Goal: Obtain resource: Download file/media

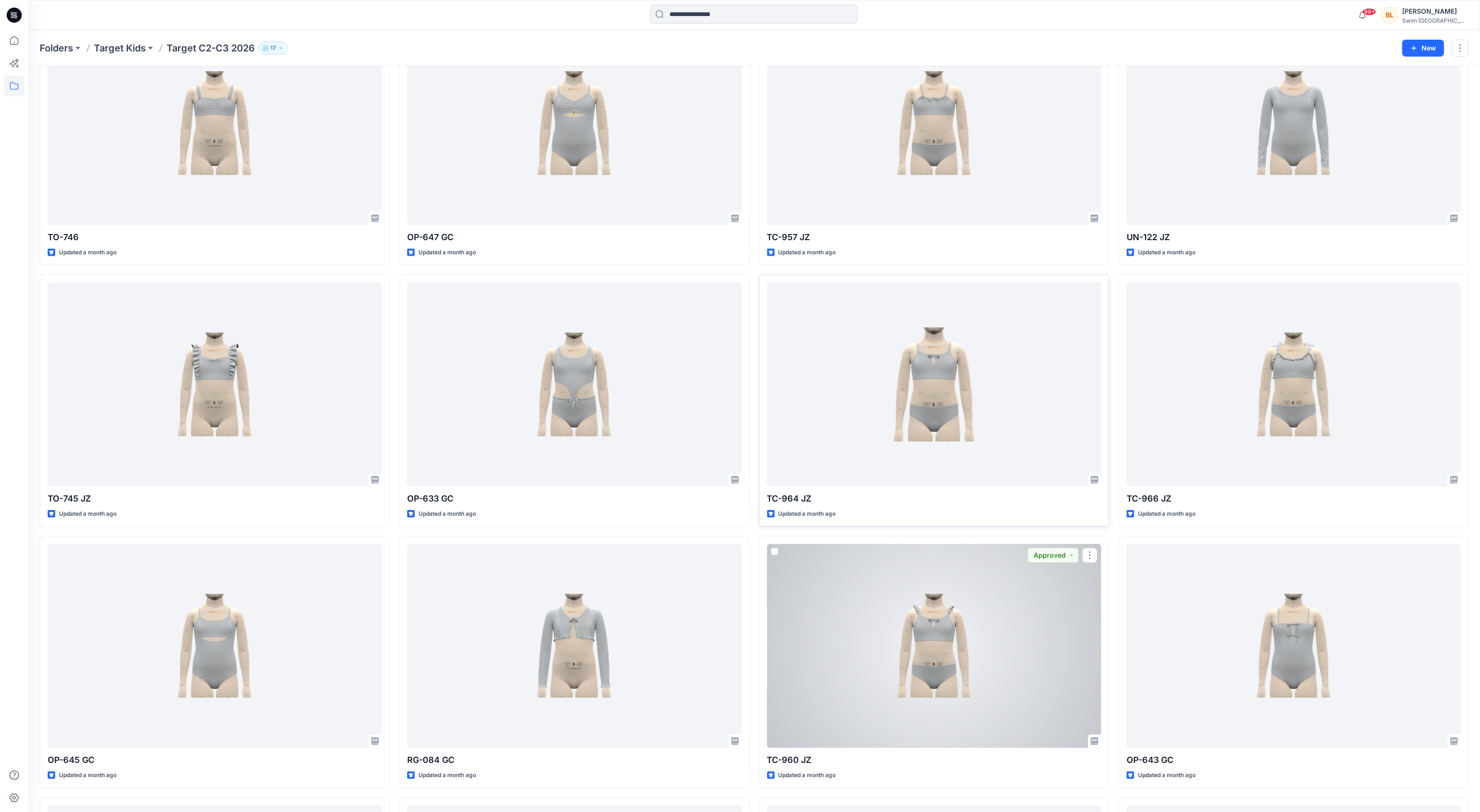
scroll to position [620, 0]
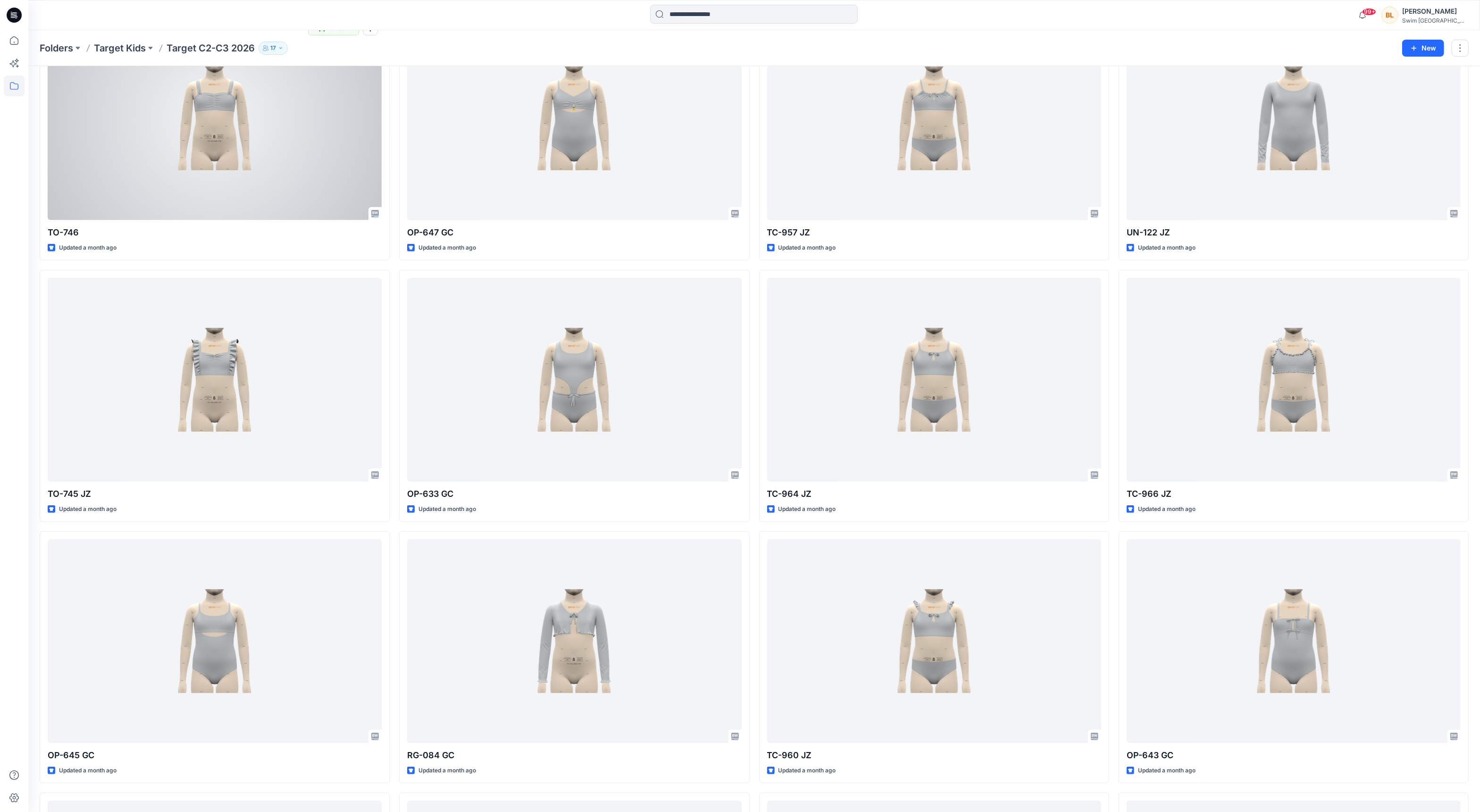
click at [285, 191] on div at bounding box center [215, 118] width 334 height 204
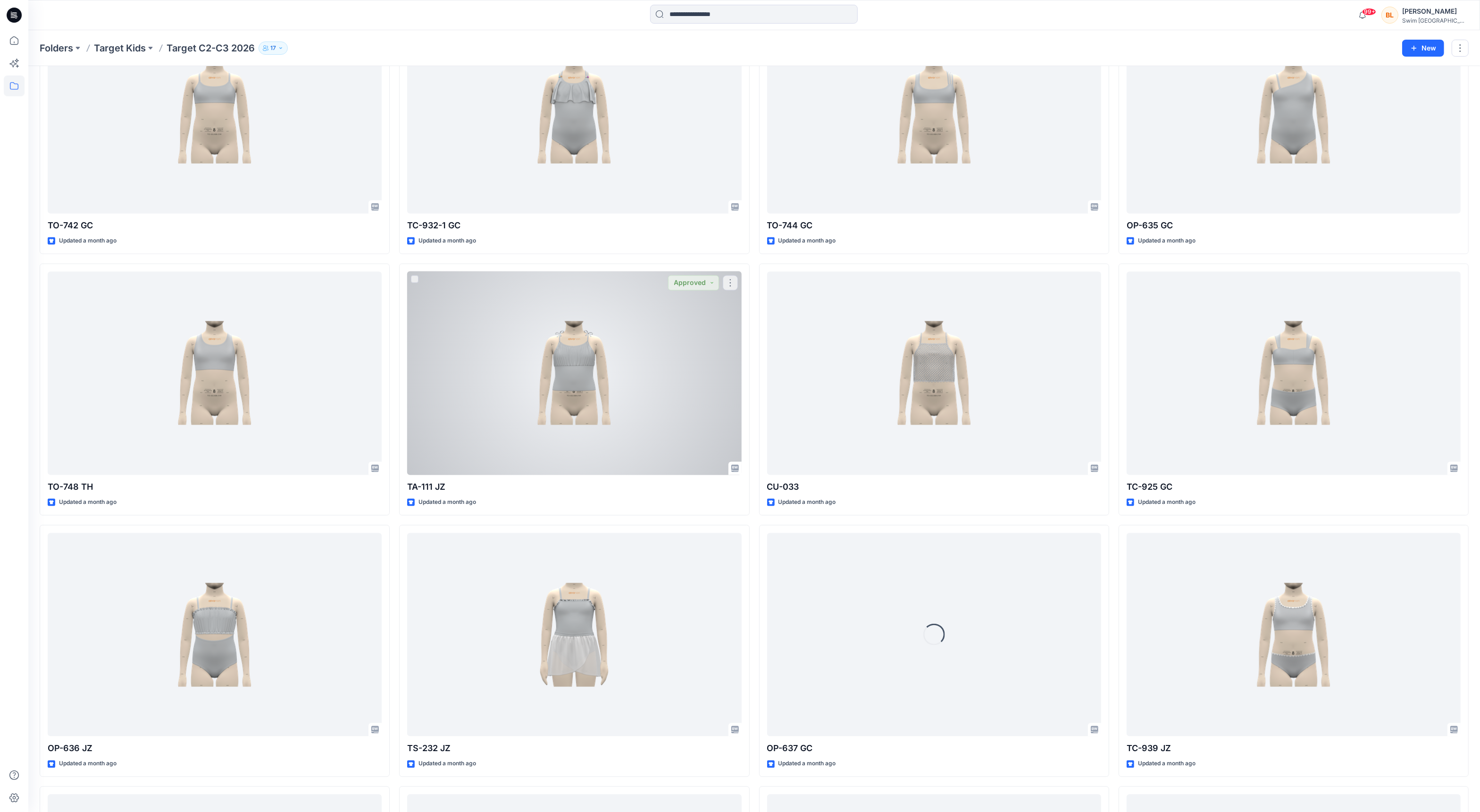
scroll to position [2787, 0]
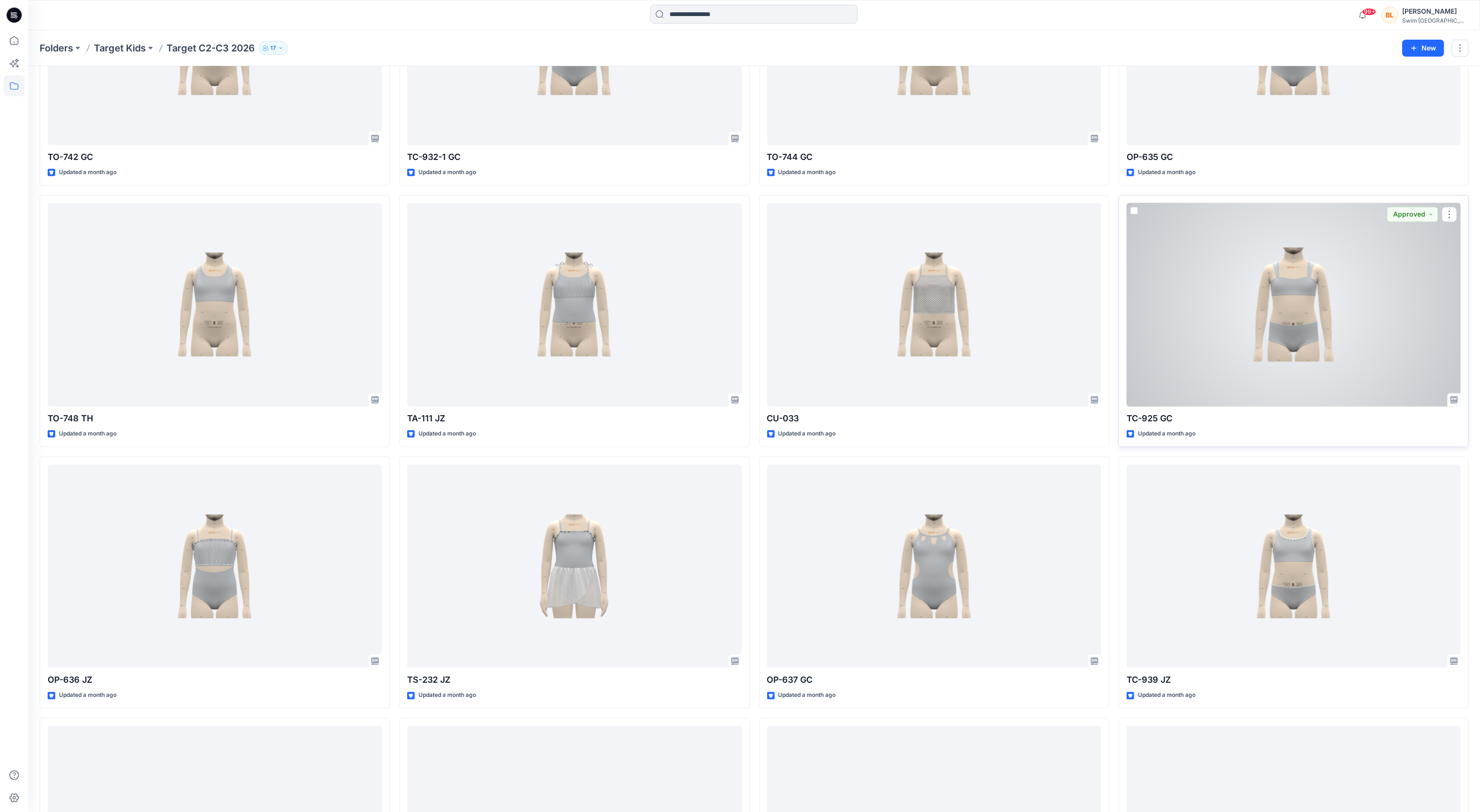
click at [1273, 316] on div at bounding box center [1293, 304] width 334 height 204
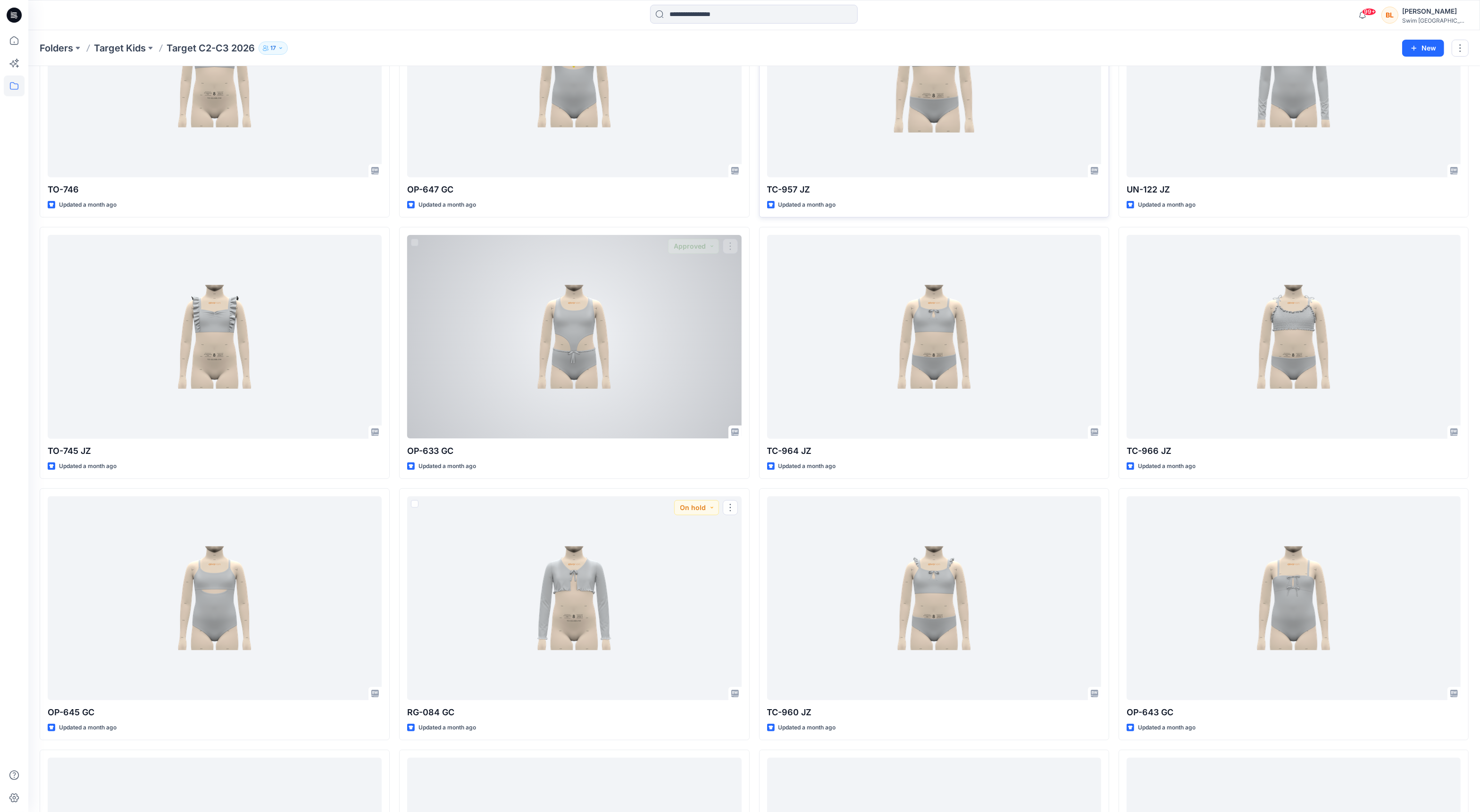
scroll to position [561, 0]
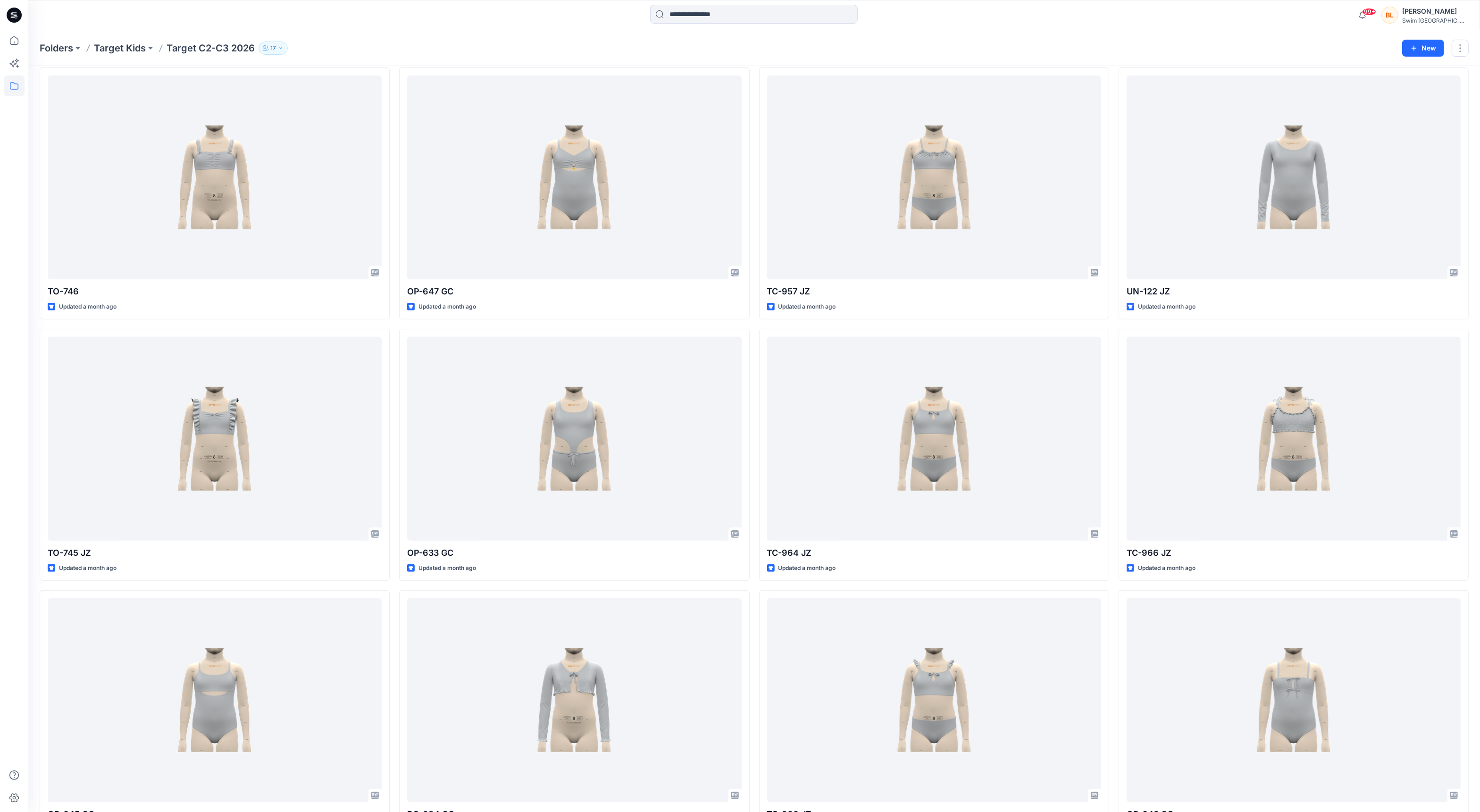
click at [210, 54] on p "Target C2-C3 2026" at bounding box center [210, 49] width 89 height 14
click at [210, 49] on p "Target C2-C3 2026" at bounding box center [210, 49] width 89 height 14
click at [127, 46] on p "Target Kids" at bounding box center [119, 49] width 52 height 14
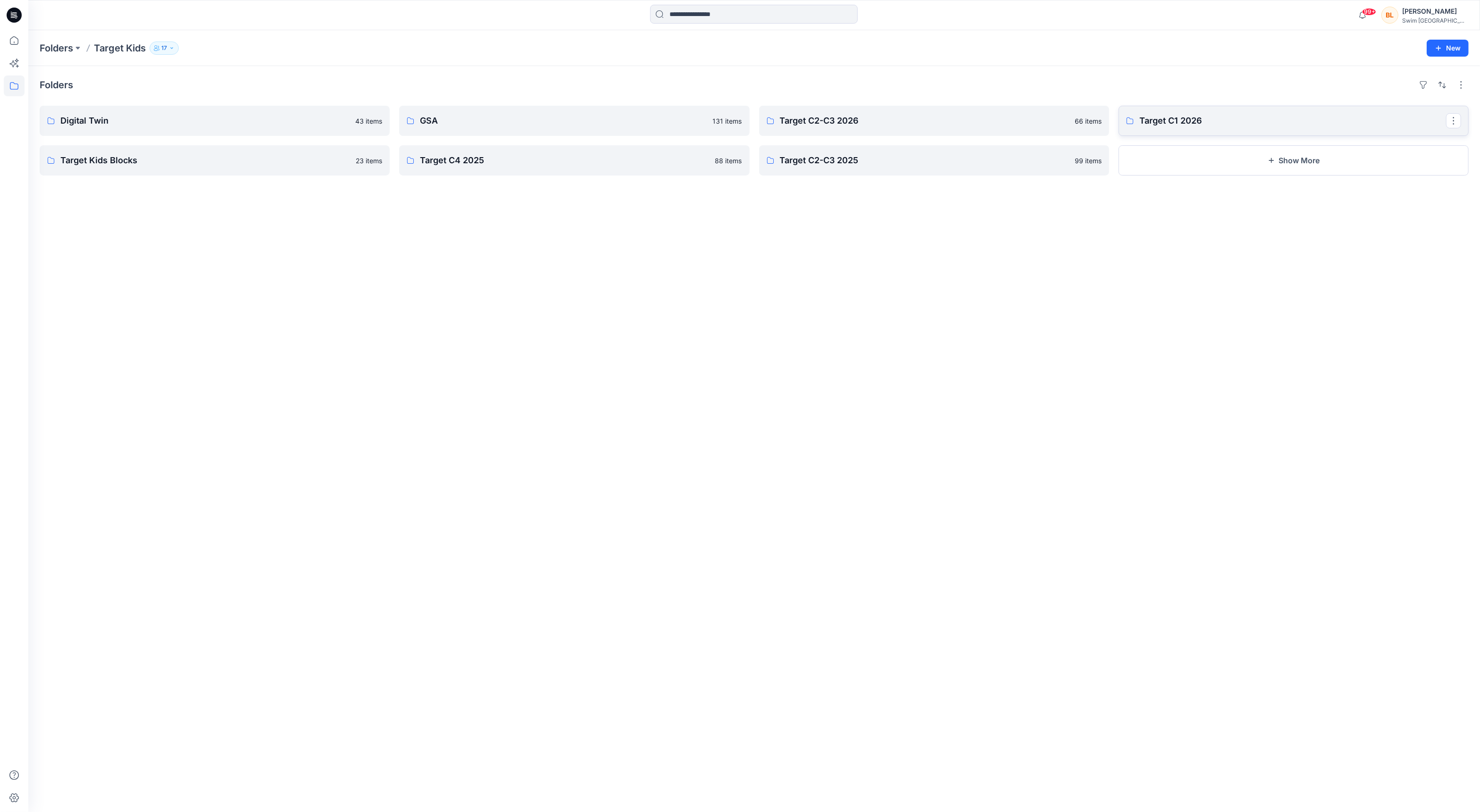
click at [1155, 117] on p "Target C1 2026" at bounding box center [1293, 121] width 307 height 14
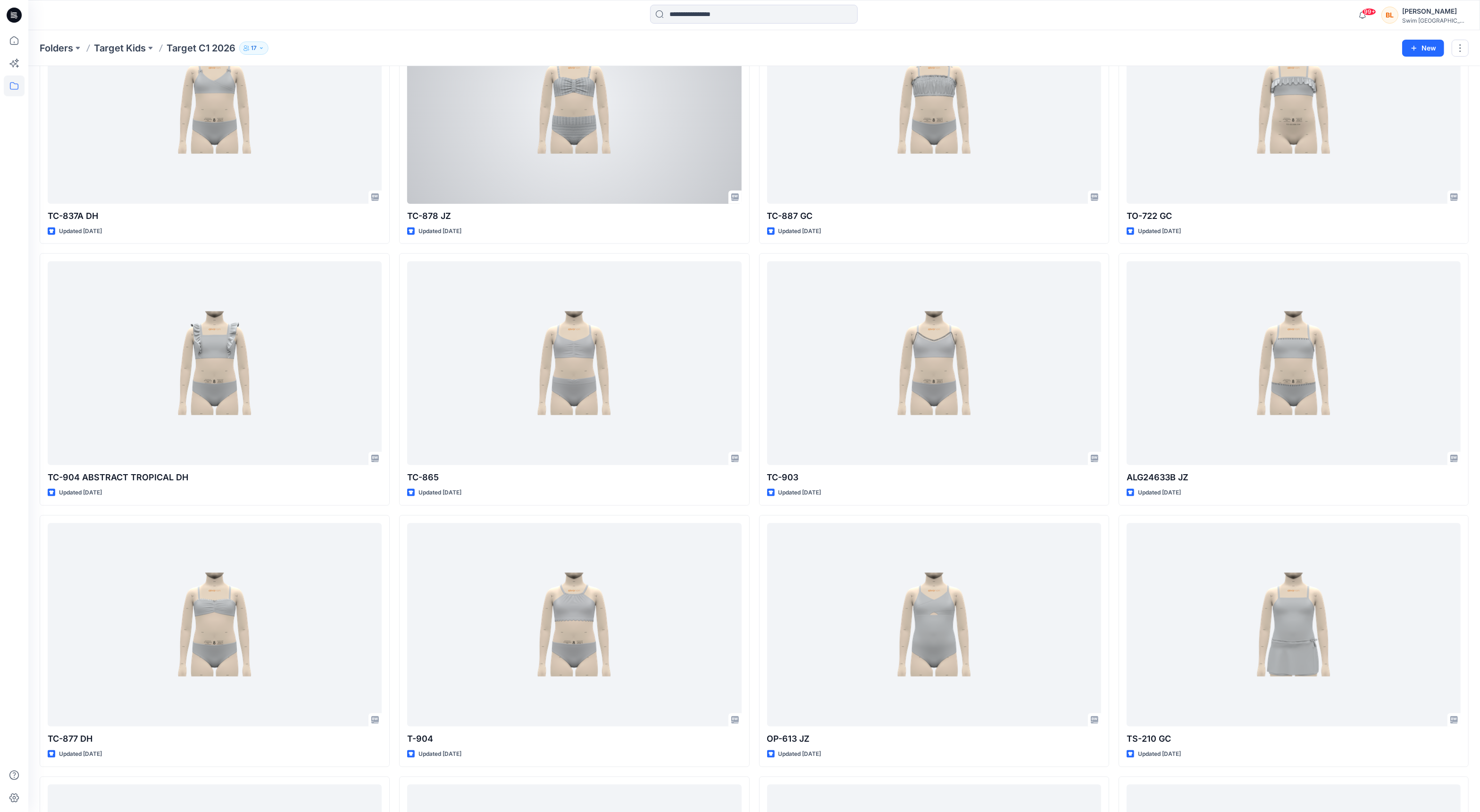
scroll to position [1684, 0]
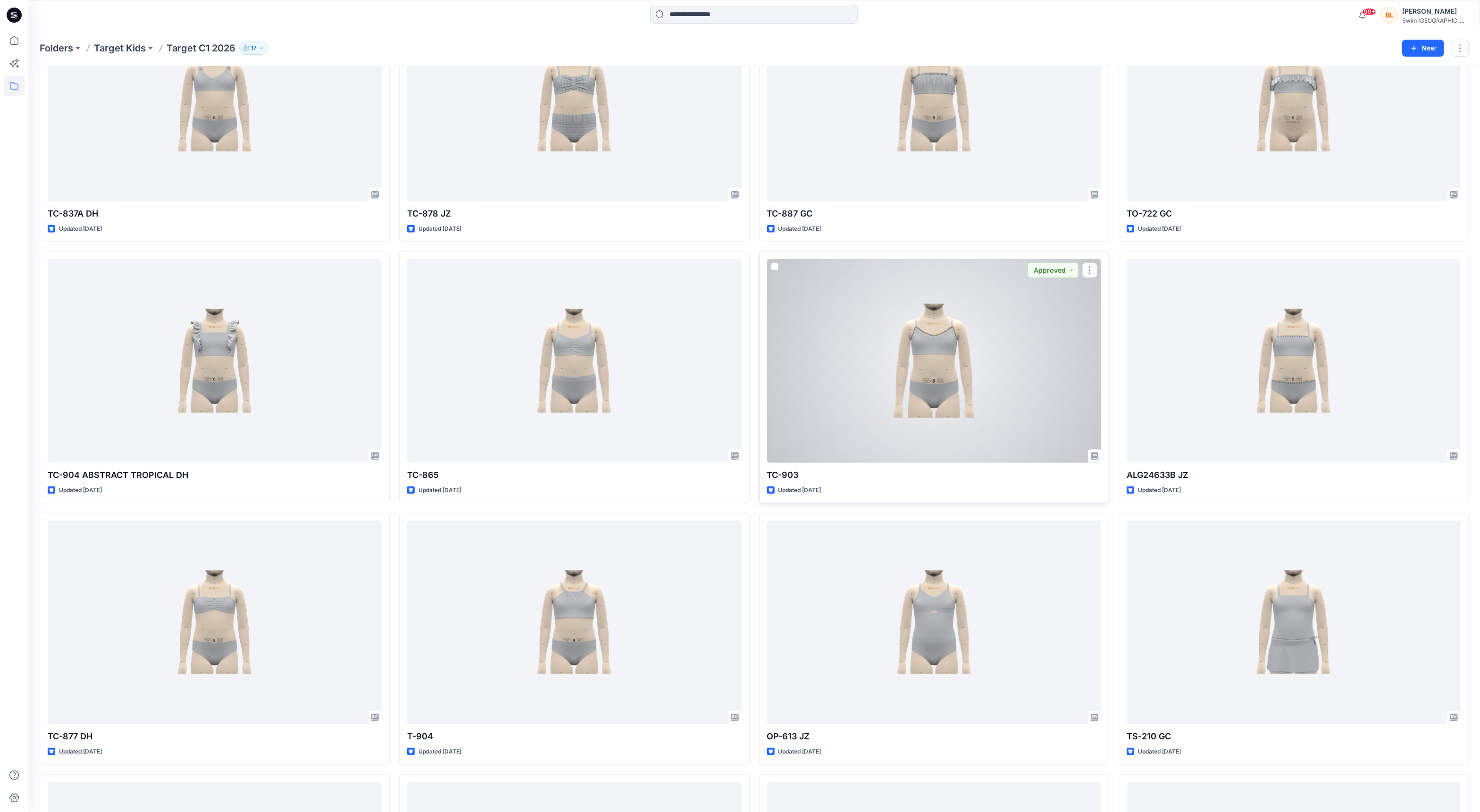
click at [897, 319] on div at bounding box center [934, 360] width 334 height 204
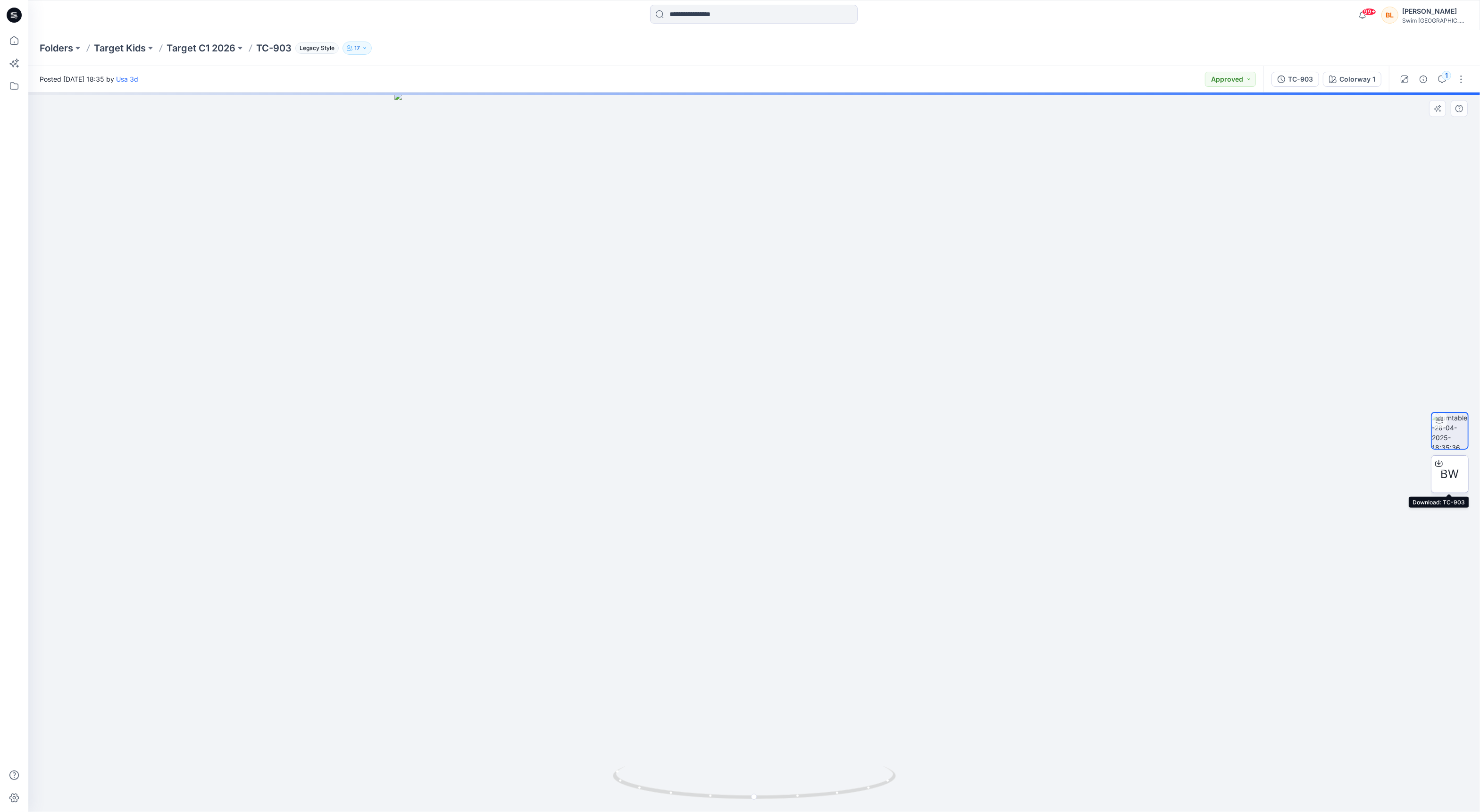
click at [1454, 460] on div "BW" at bounding box center [1450, 474] width 37 height 37
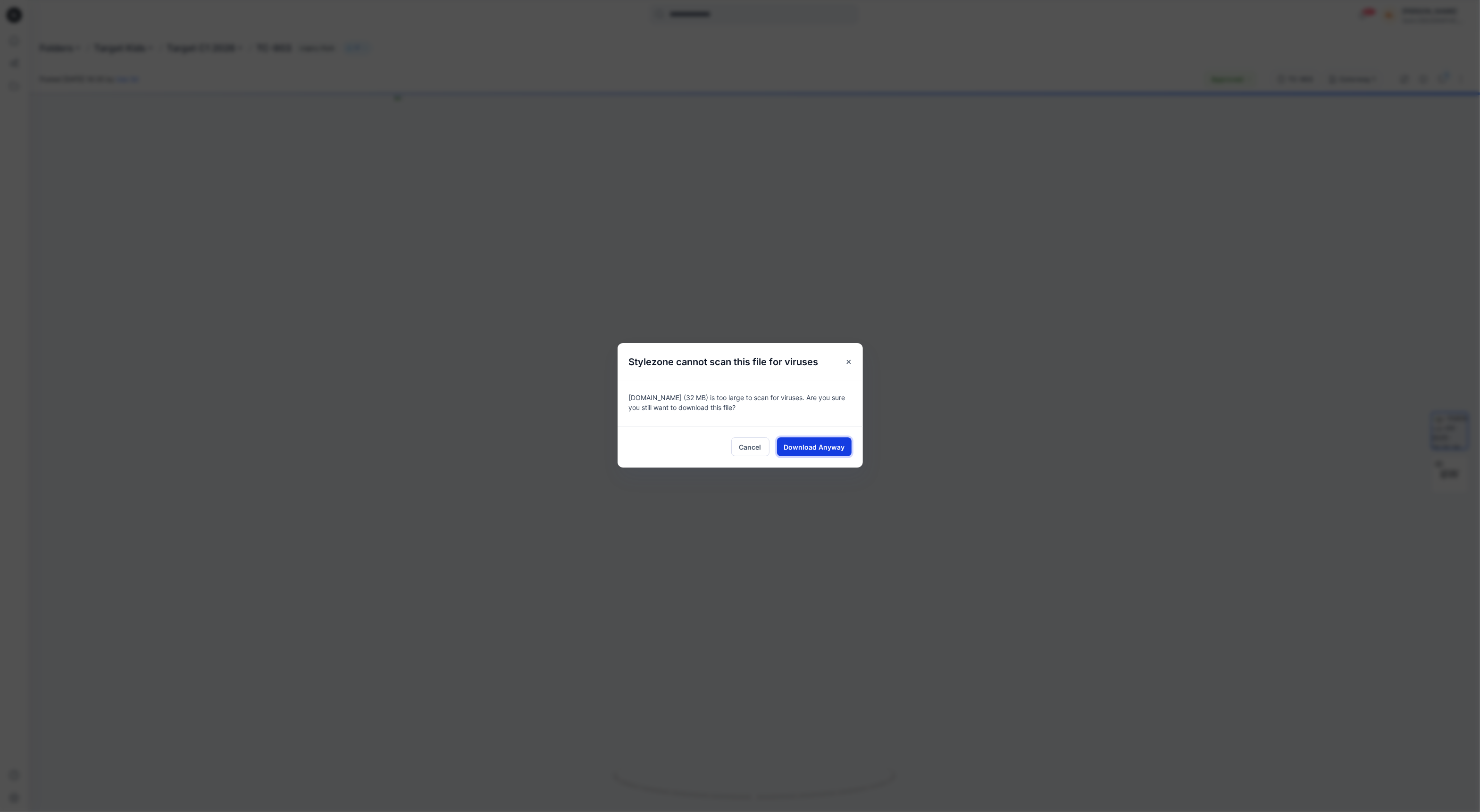
click at [821, 440] on button "Download Anyway" at bounding box center [814, 446] width 74 height 19
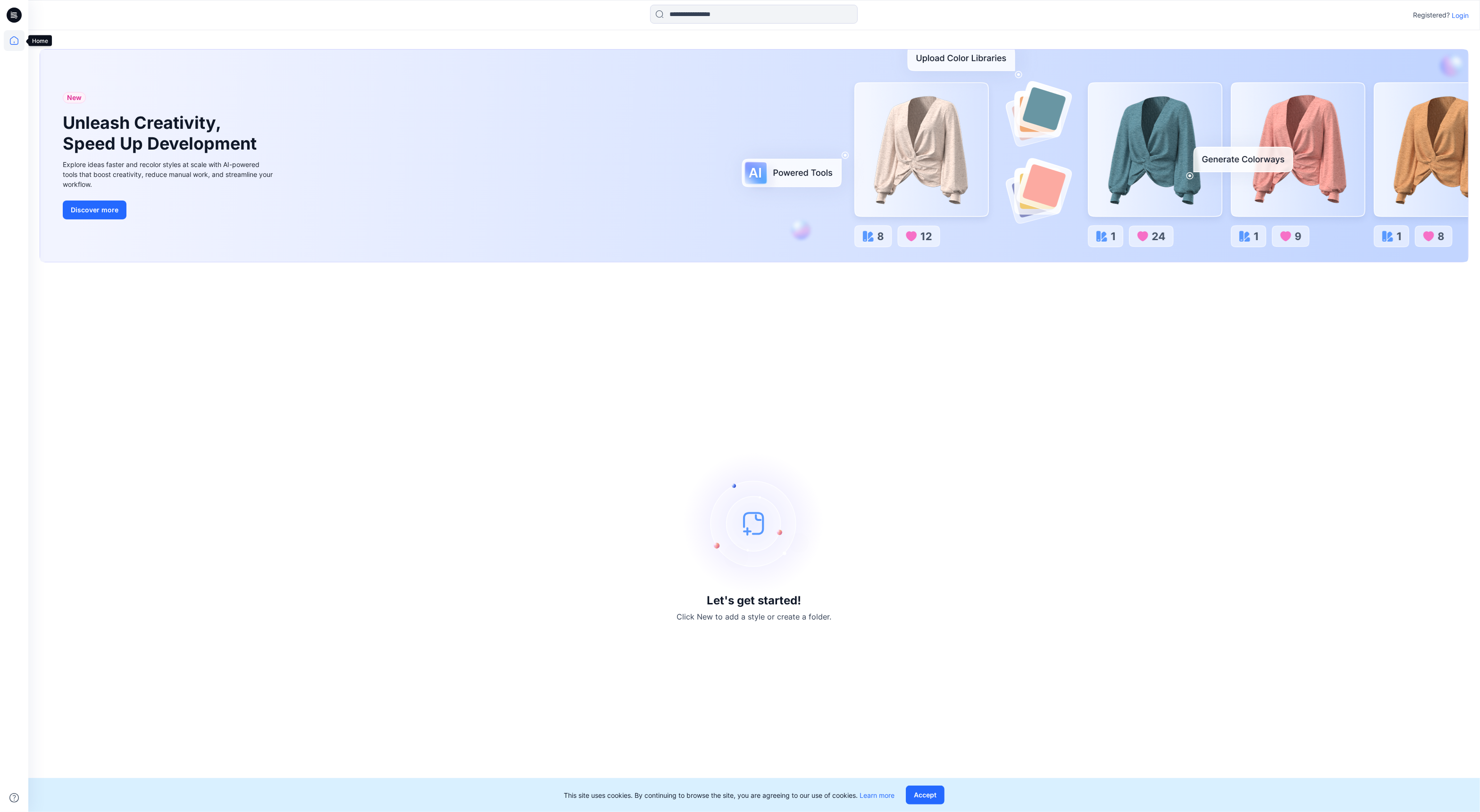
click at [23, 45] on icon at bounding box center [14, 40] width 20 height 20
click at [15, 37] on icon at bounding box center [14, 40] width 20 height 20
click at [14, 44] on icon at bounding box center [14, 40] width 20 height 20
click at [1465, 14] on p "Login" at bounding box center [1460, 15] width 17 height 10
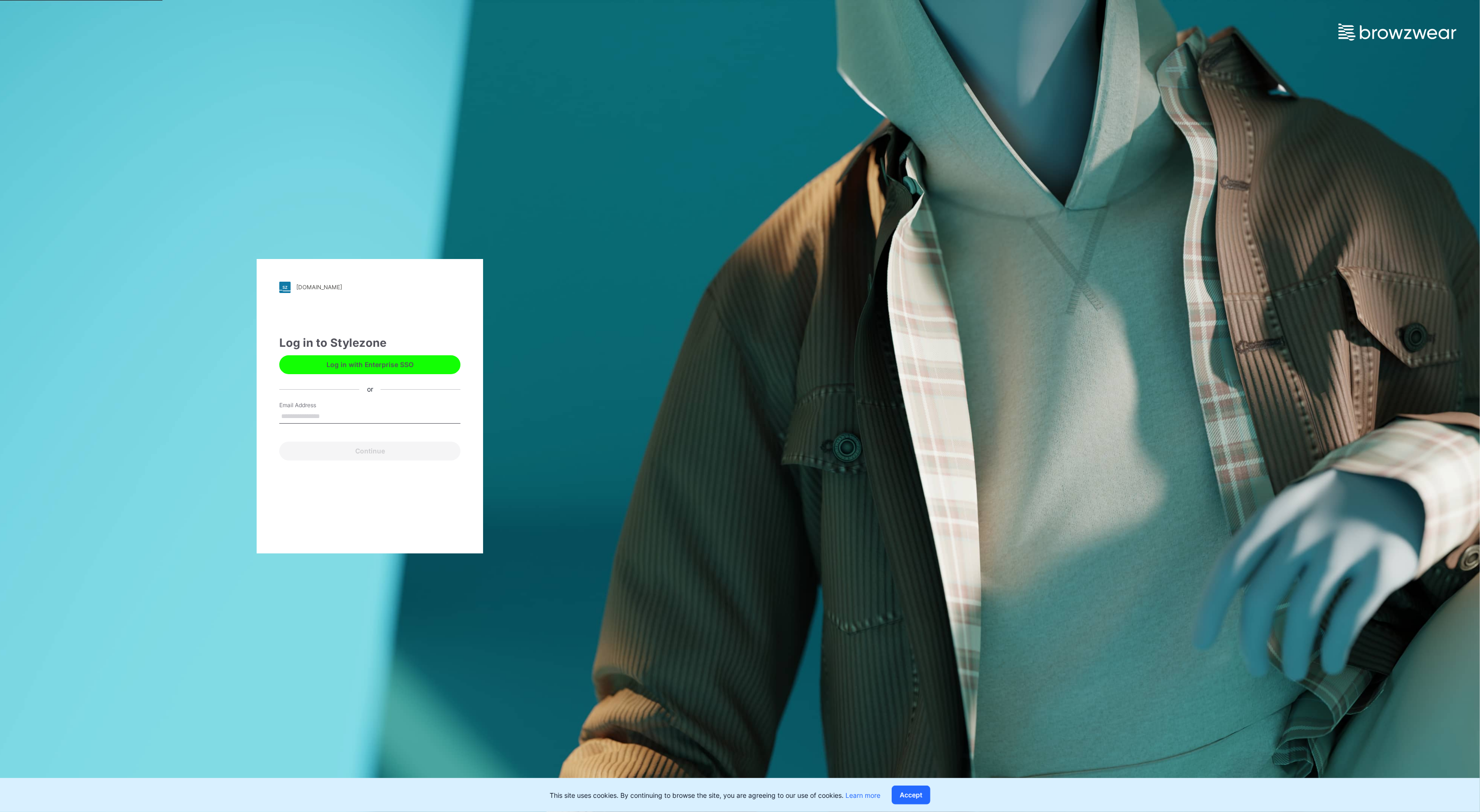
click at [339, 413] on input "Email Address" at bounding box center [370, 417] width 181 height 14
type input "**********"
click at [362, 451] on button "Continue" at bounding box center [370, 451] width 181 height 19
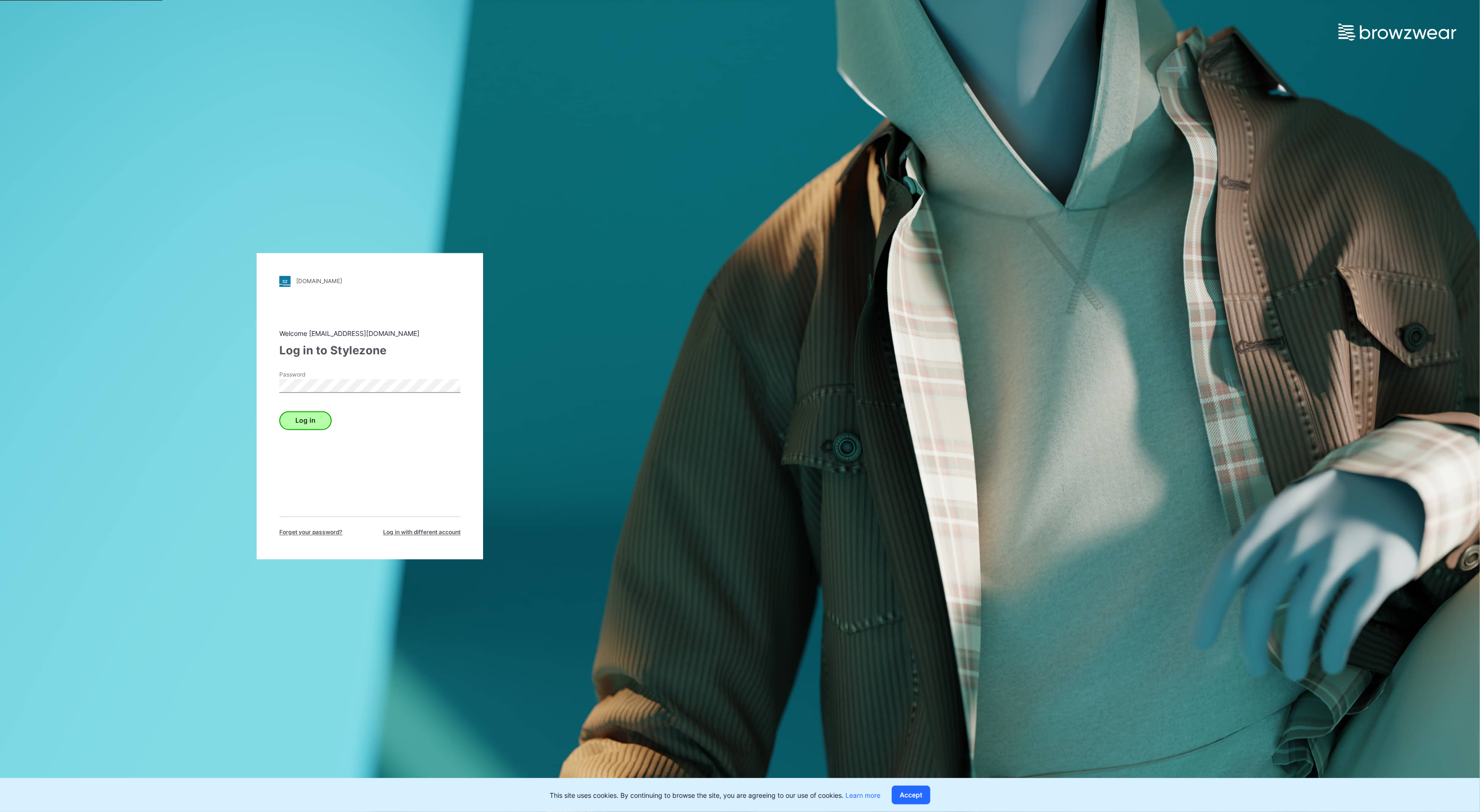
click at [313, 410] on div "Log in" at bounding box center [370, 418] width 181 height 23
click at [308, 422] on button "Log in" at bounding box center [305, 420] width 52 height 19
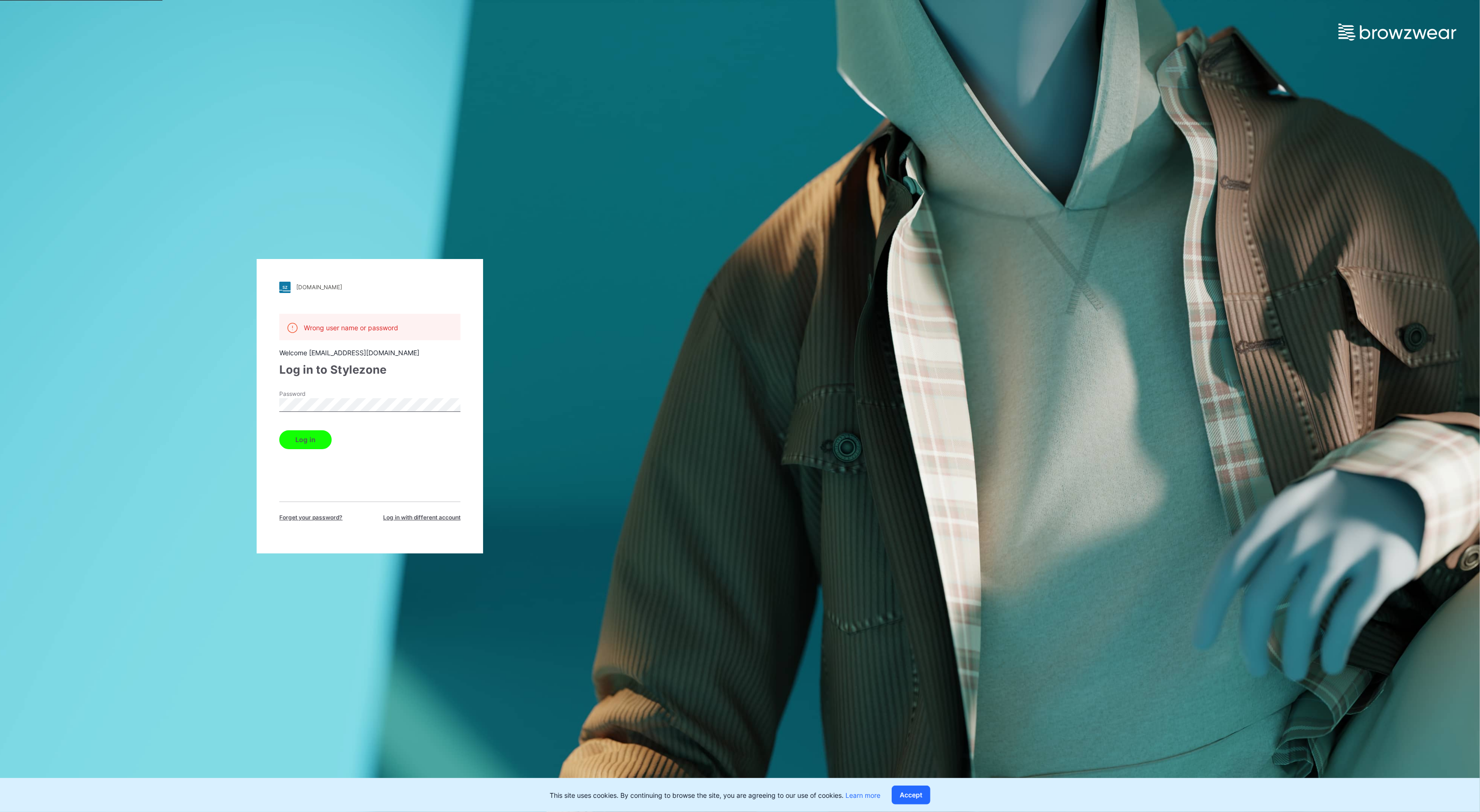
click at [312, 435] on button "Log in" at bounding box center [305, 440] width 52 height 19
click at [389, 520] on span "Log in with different account" at bounding box center [422, 518] width 78 height 9
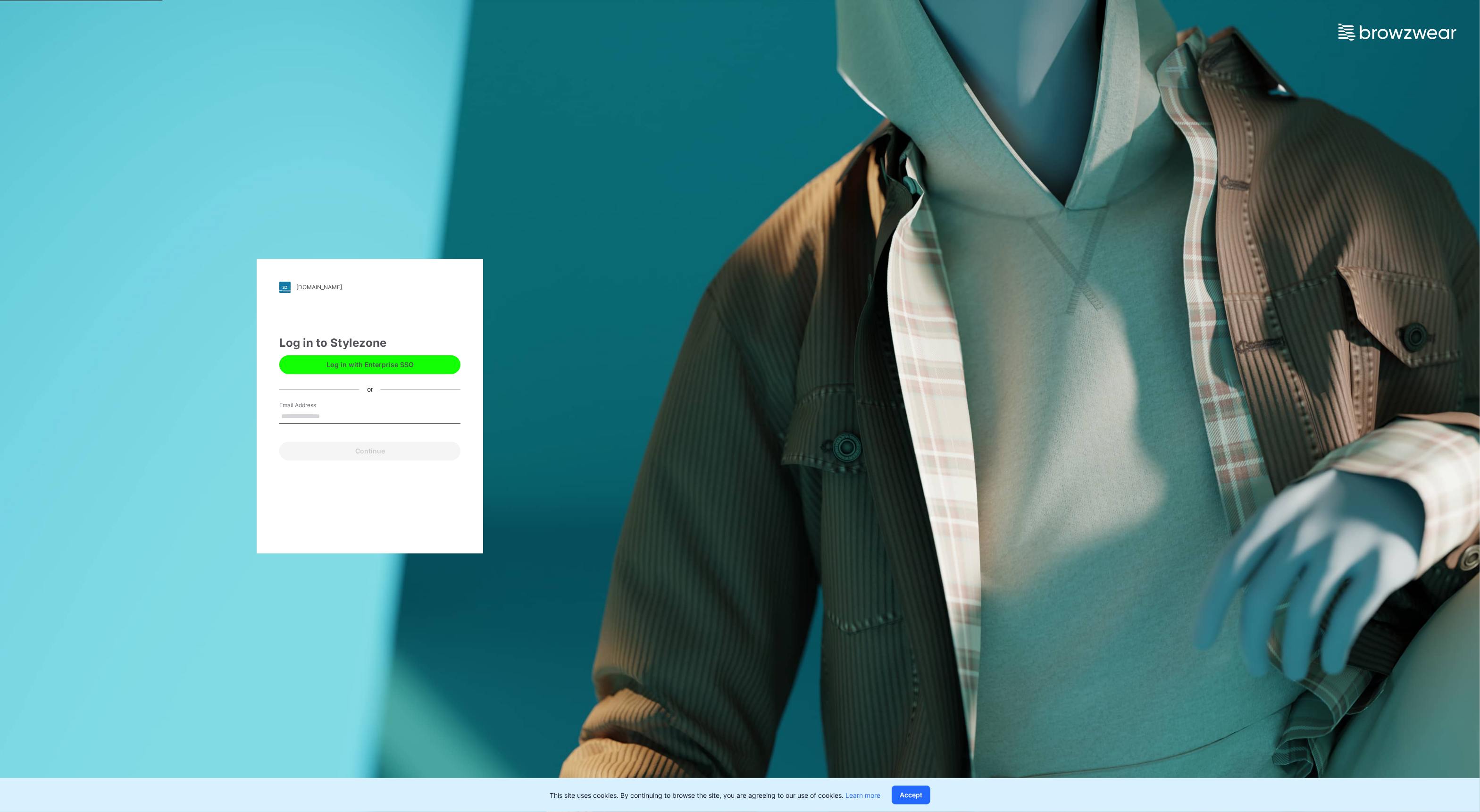
click at [322, 416] on input "Email Address" at bounding box center [370, 417] width 181 height 14
type input "**********"
click at [354, 445] on button "Continue" at bounding box center [370, 451] width 181 height 19
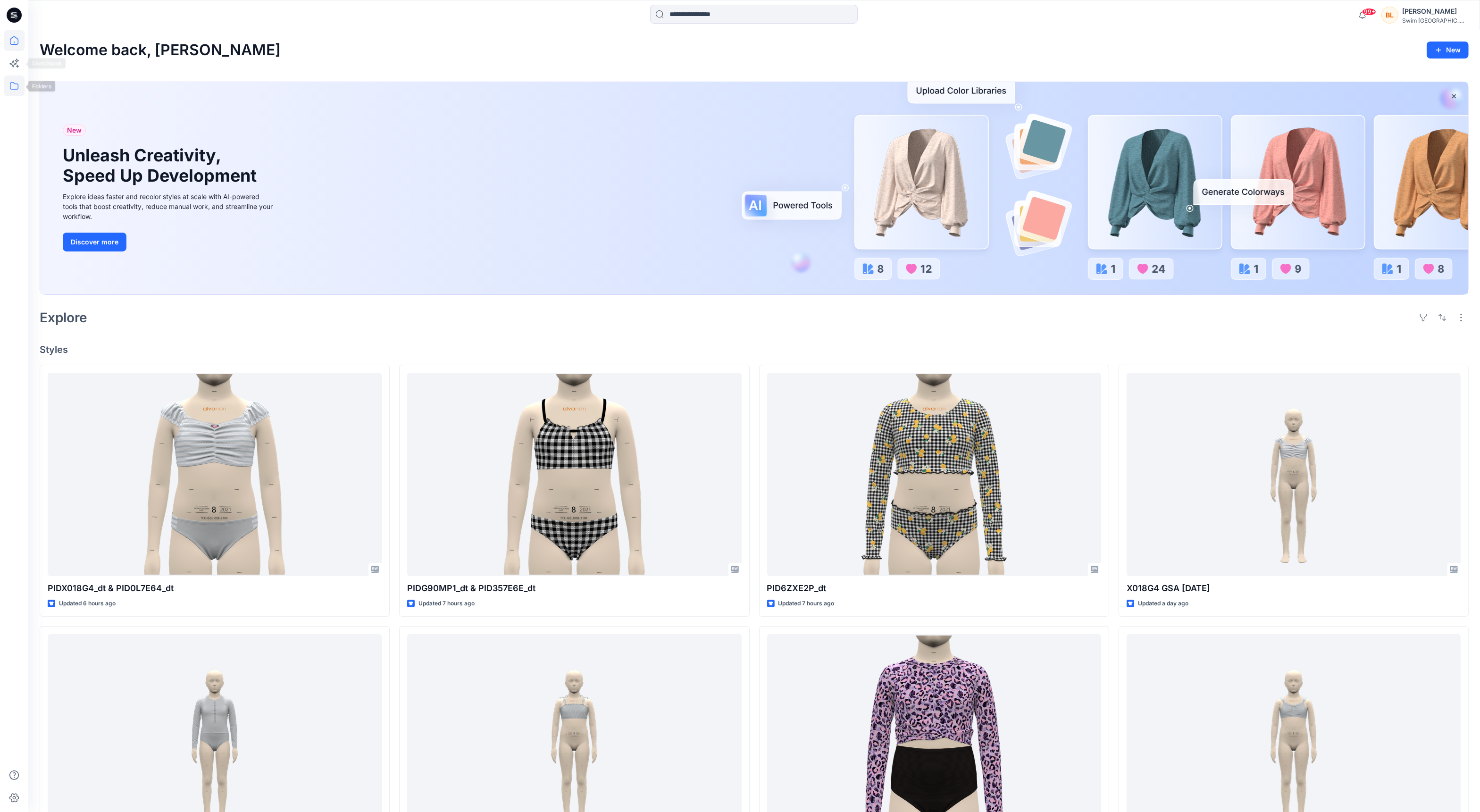
click at [10, 86] on icon at bounding box center [14, 86] width 20 height 20
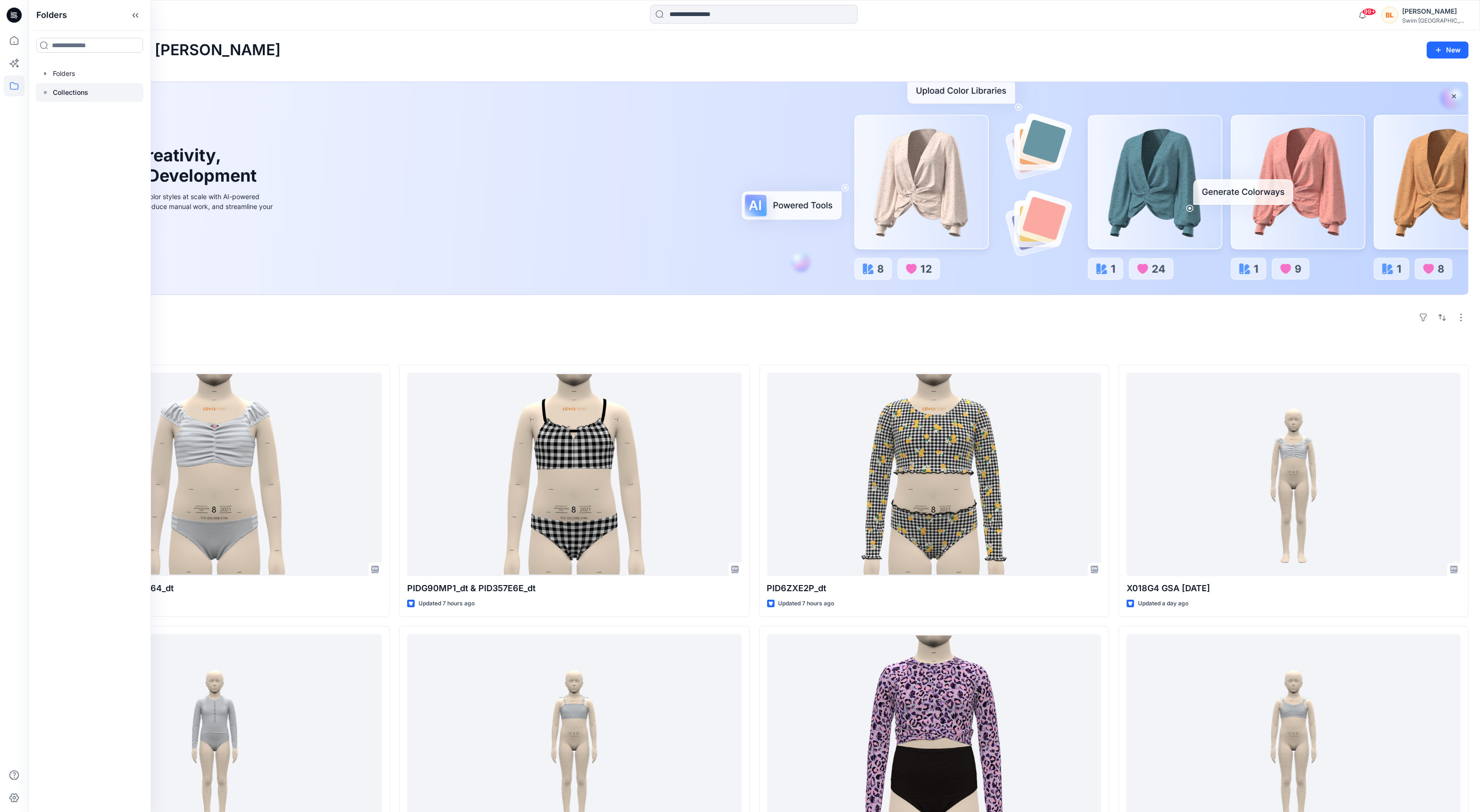
click at [74, 91] on p "Collections" at bounding box center [71, 92] width 36 height 11
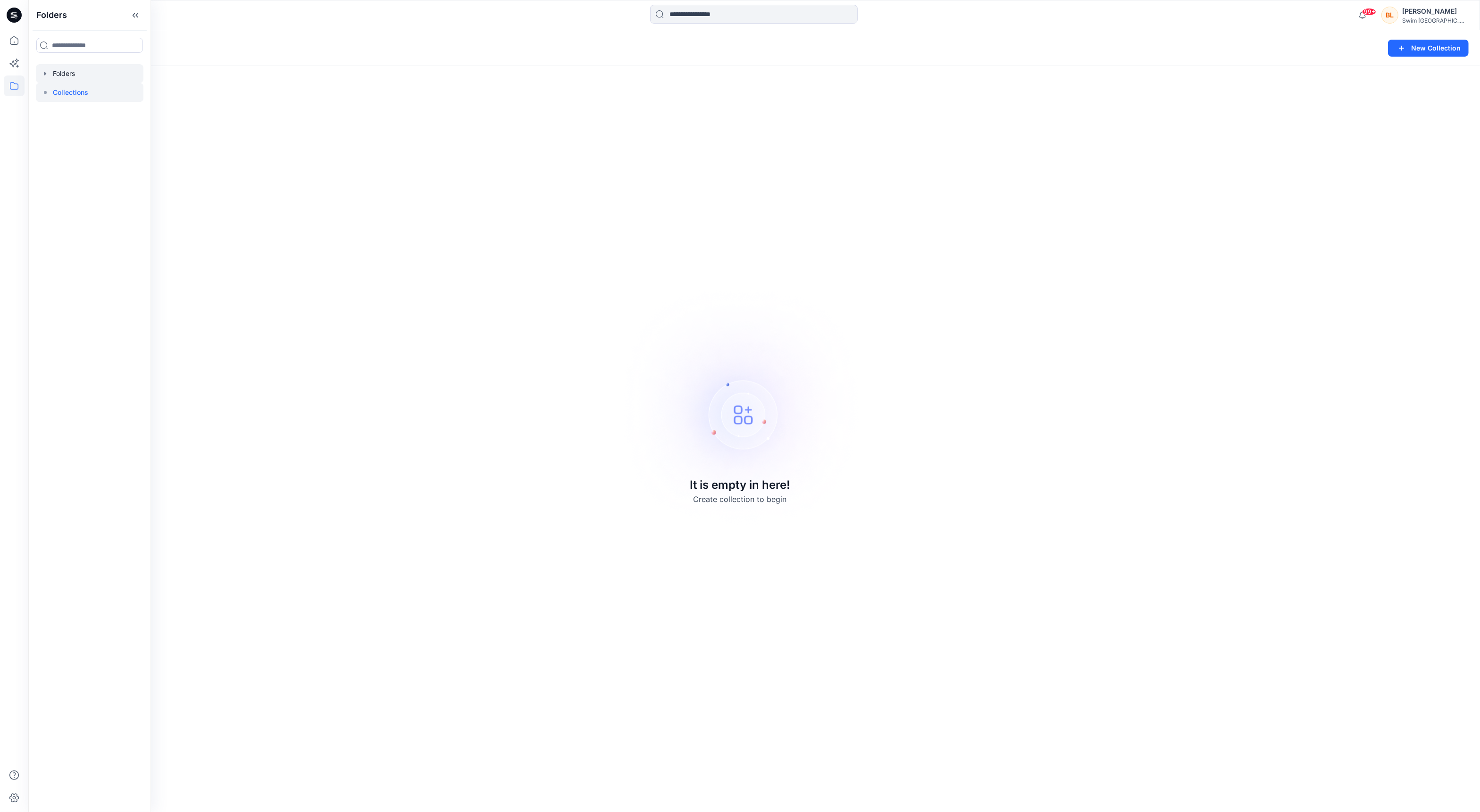
click at [109, 73] on div at bounding box center [89, 73] width 107 height 19
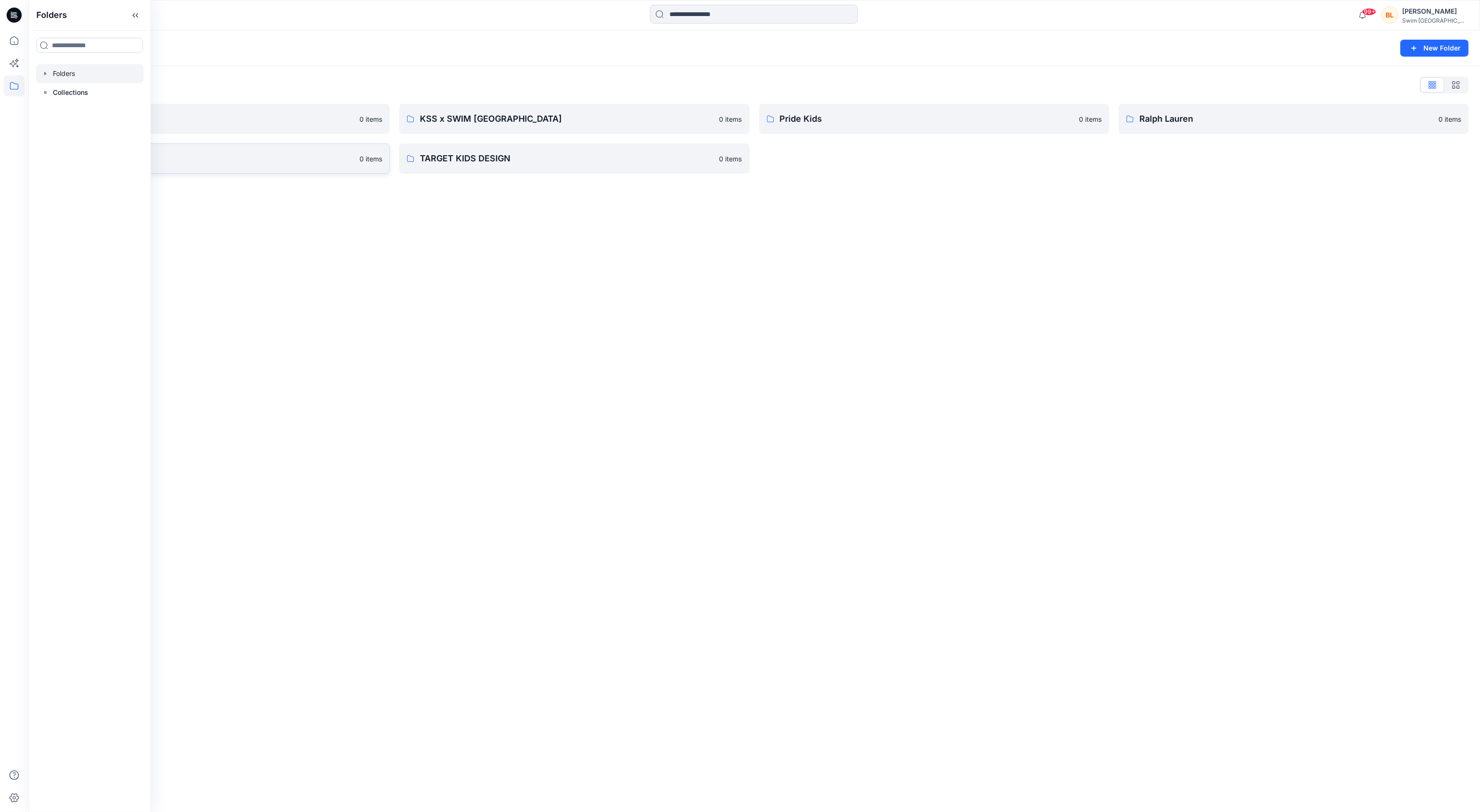
click at [239, 159] on p "Target Kids" at bounding box center [207, 158] width 293 height 14
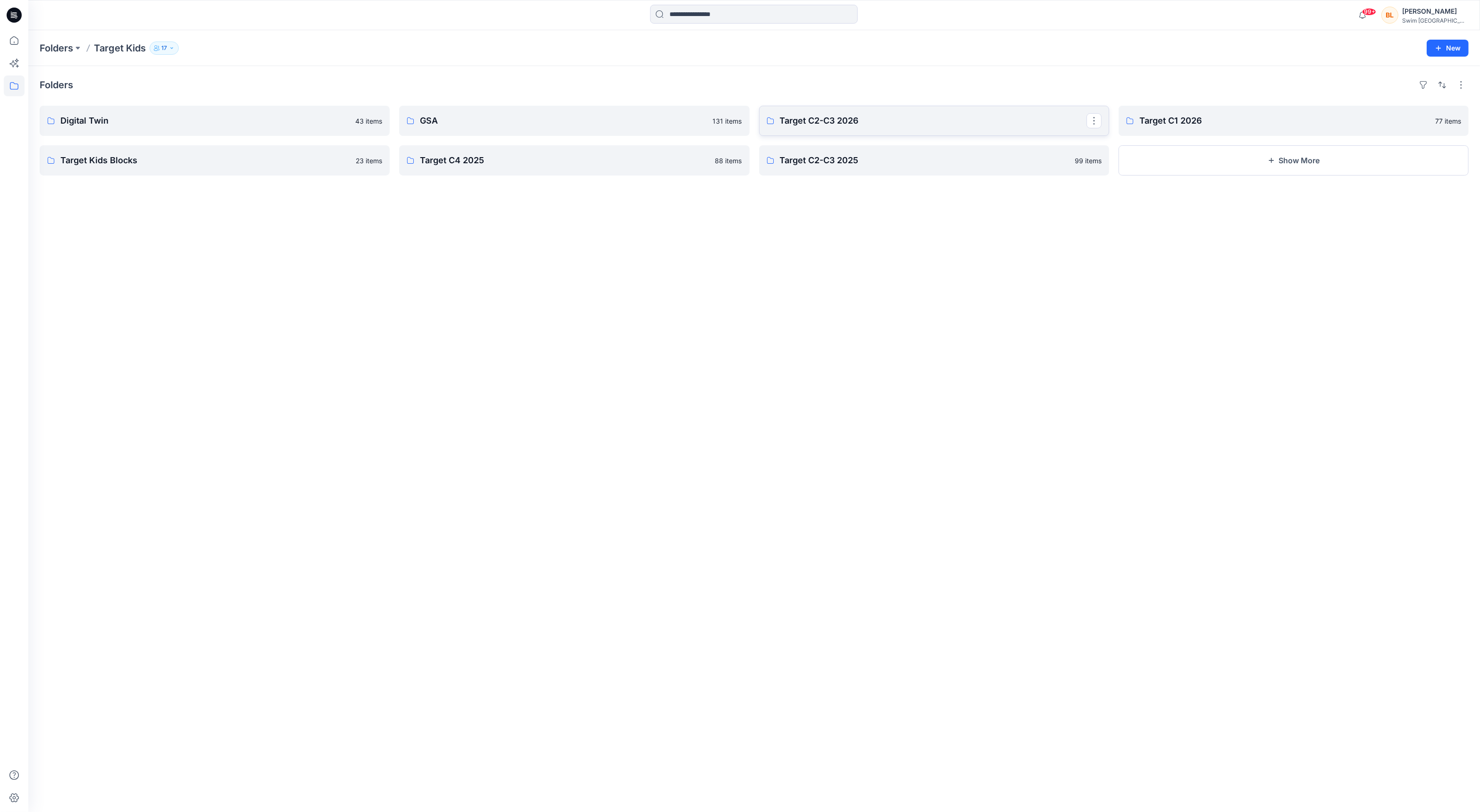
click at [857, 121] on p "Target C2-C3 2026" at bounding box center [933, 121] width 307 height 14
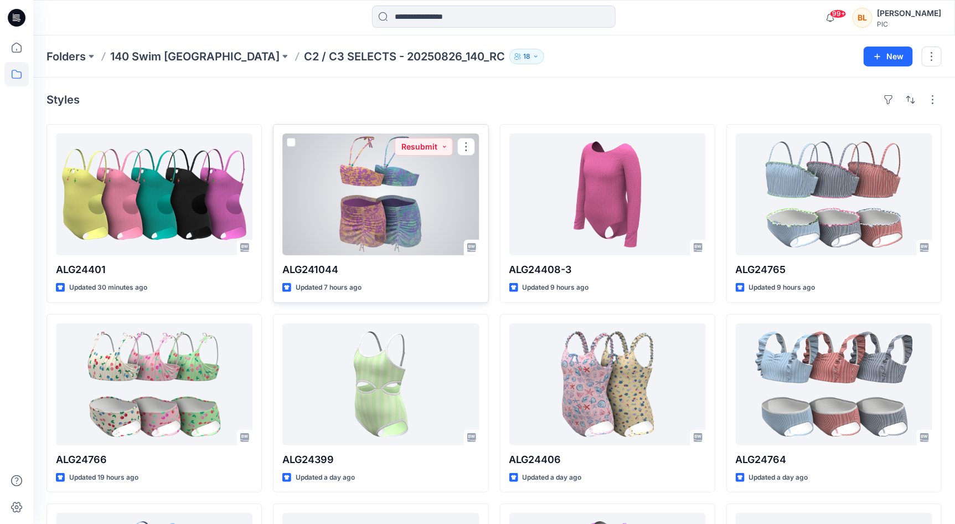
click at [374, 220] on div at bounding box center [380, 194] width 197 height 122
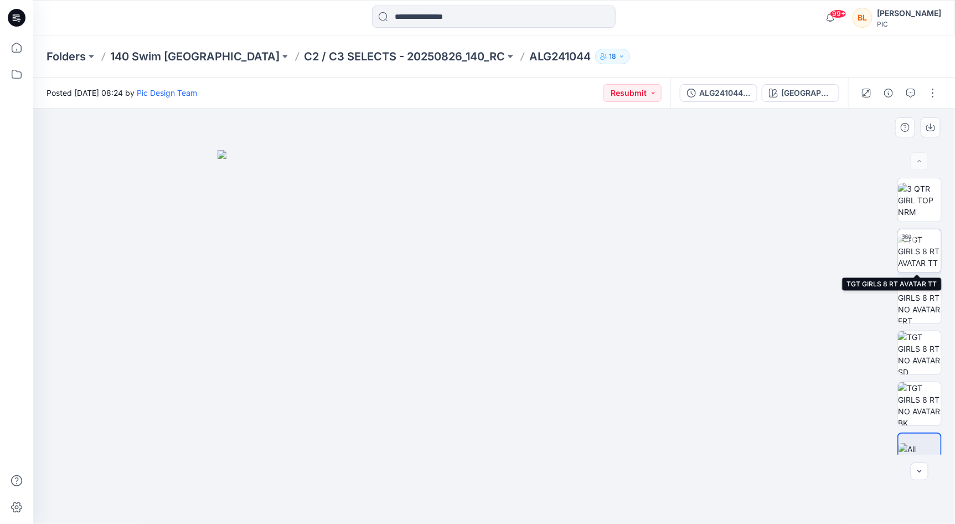
click at [922, 246] on img at bounding box center [919, 251] width 43 height 35
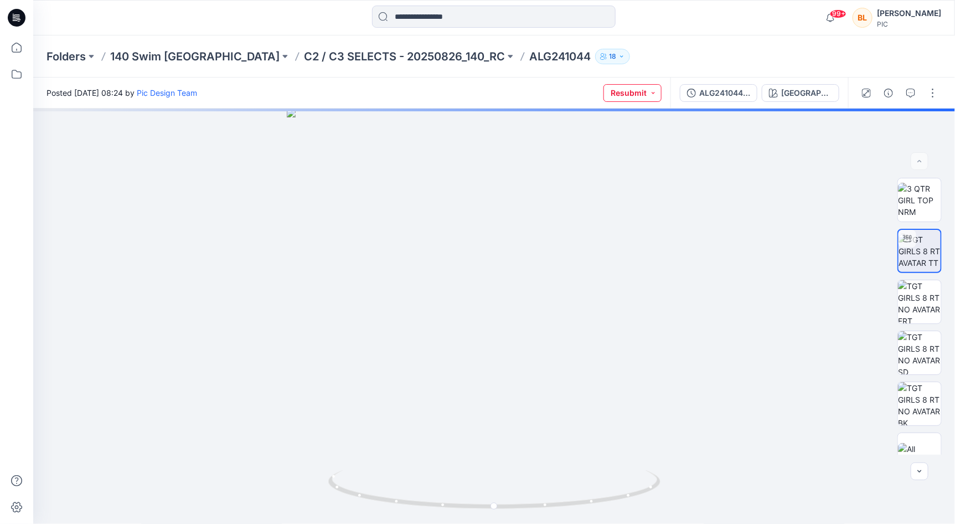
click at [635, 93] on button "Resubmit" at bounding box center [633, 93] width 58 height 18
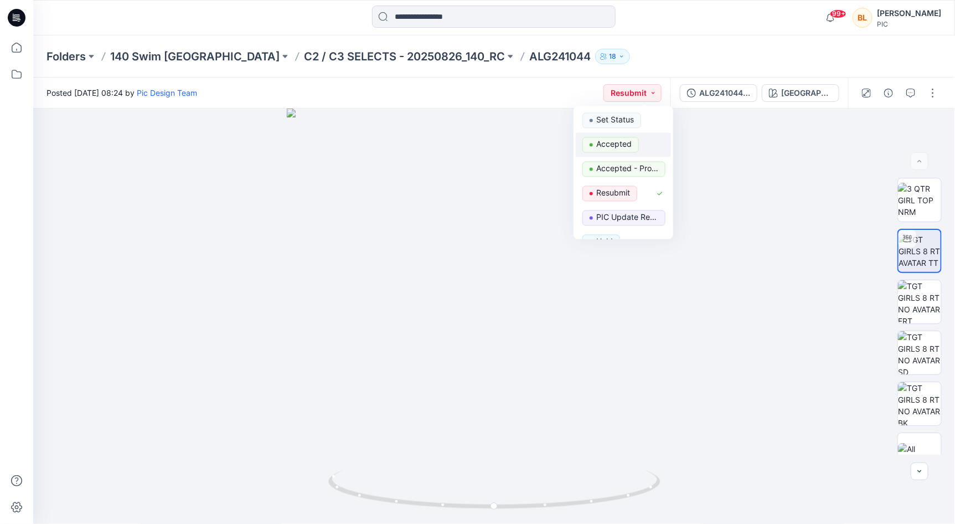
click at [624, 141] on p "Accepted" at bounding box center [613, 144] width 35 height 14
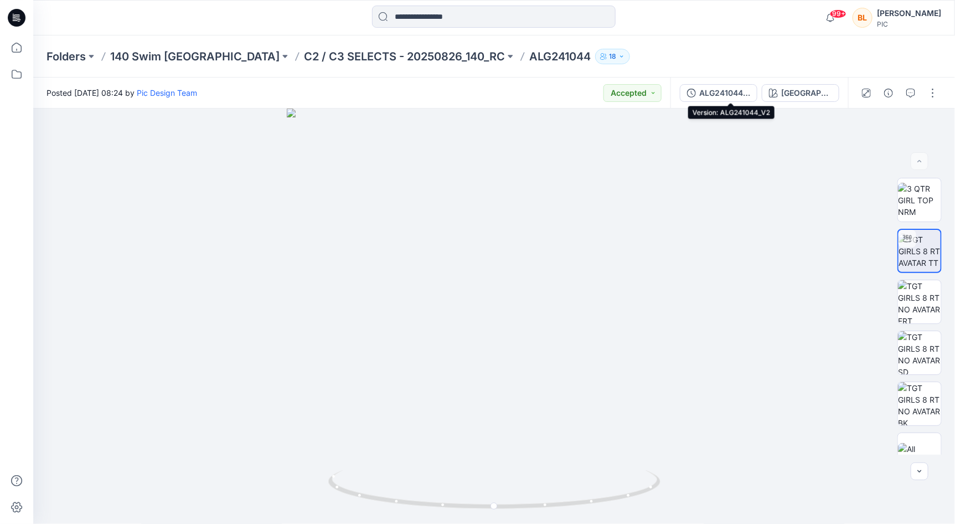
click at [731, 88] on div "ALG241044_V2" at bounding box center [724, 93] width 51 height 12
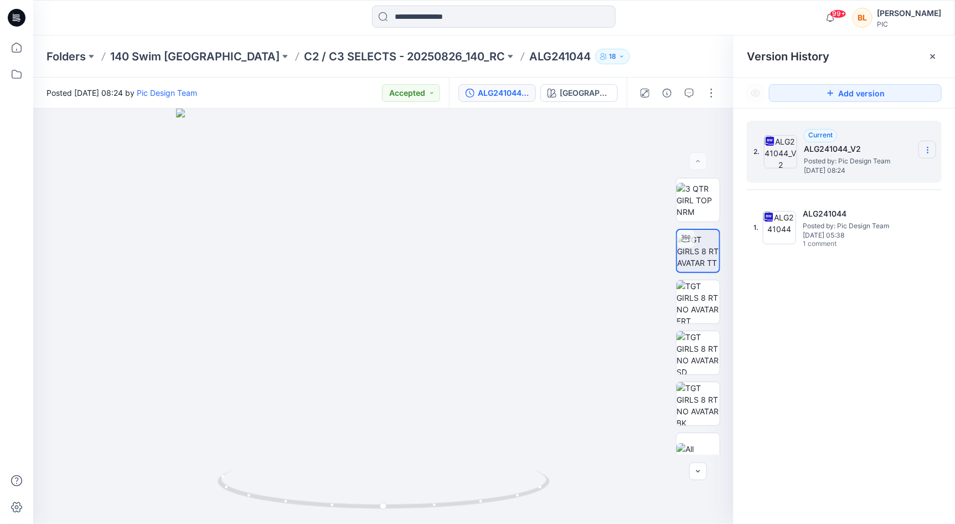
click at [926, 154] on icon at bounding box center [928, 150] width 9 height 9
click at [838, 173] on span "Download Source BW File" at bounding box center [872, 171] width 92 height 13
click at [341, 55] on p "C2 / C3 SELECTS - 20250826_140_RC" at bounding box center [404, 57] width 201 height 16
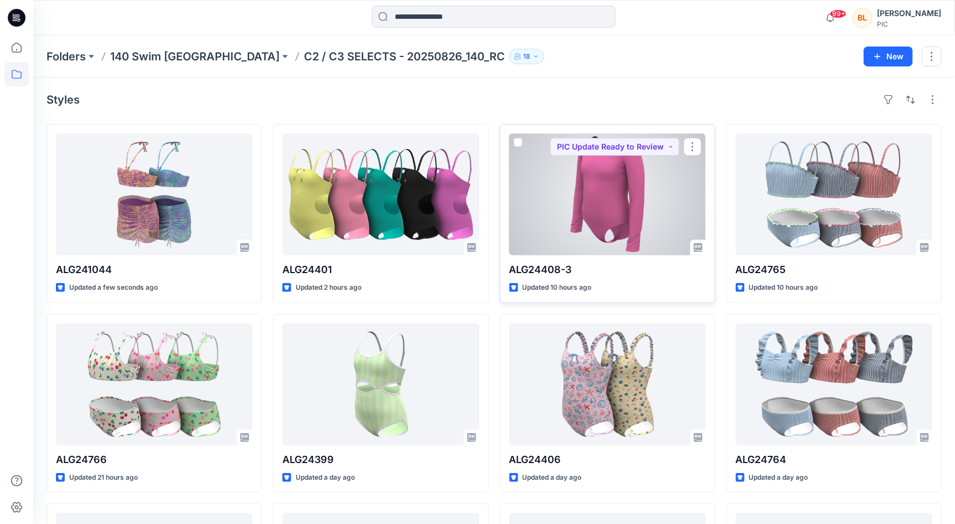
click at [645, 180] on div at bounding box center [607, 194] width 197 height 122
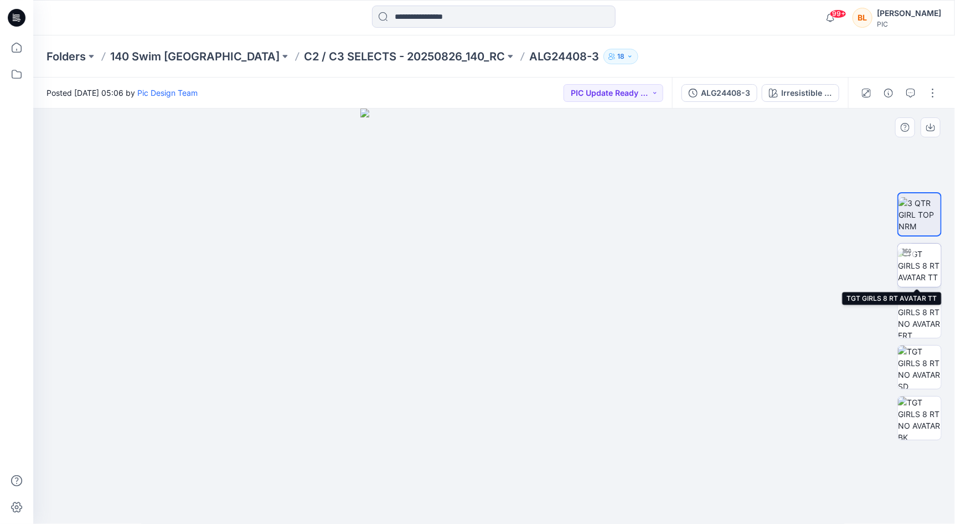
click at [919, 264] on img at bounding box center [919, 265] width 43 height 35
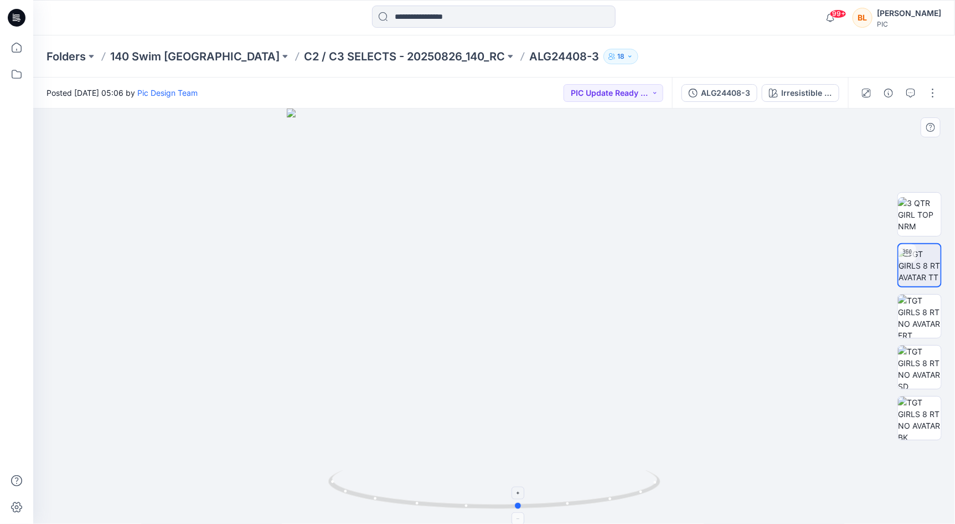
drag, startPoint x: 496, startPoint y: 506, endPoint x: 518, endPoint y: 492, distance: 26.9
click at [521, 493] on icon at bounding box center [495, 491] width 335 height 42
click at [709, 94] on div "ALG24408-3" at bounding box center [725, 93] width 49 height 12
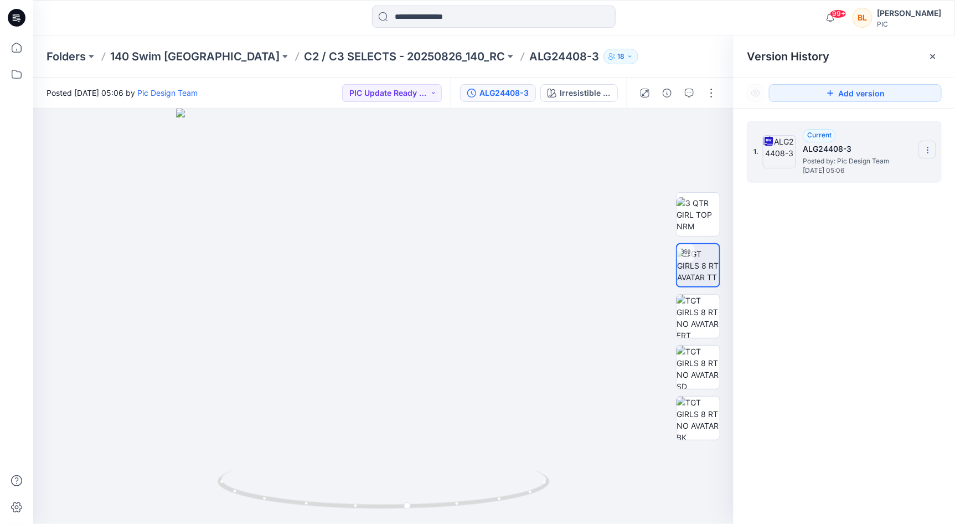
click at [930, 151] on icon at bounding box center [928, 150] width 9 height 9
click at [869, 178] on div "Download Source BW File" at bounding box center [869, 172] width 128 height 22
click at [363, 58] on p "C2 / C3 SELECTS - 20250826_140_RC" at bounding box center [404, 57] width 201 height 16
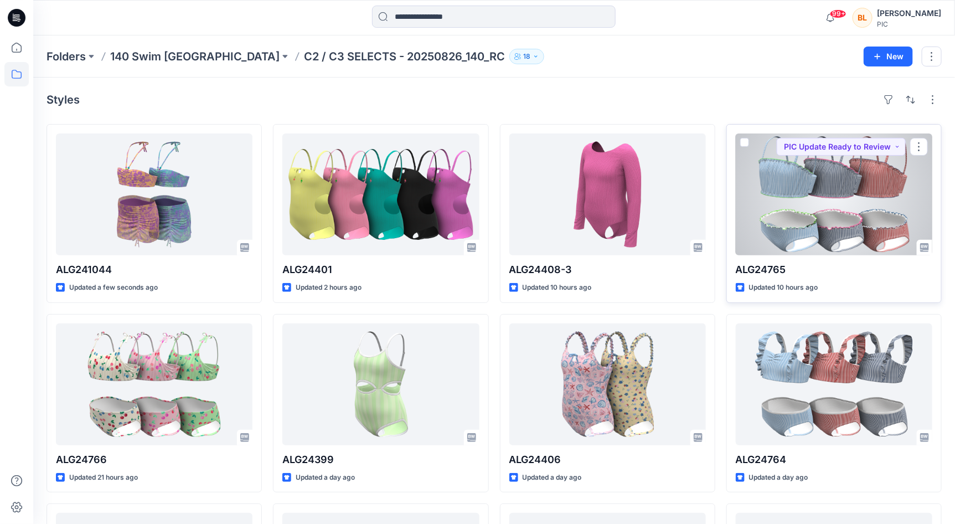
click at [862, 169] on div at bounding box center [834, 194] width 197 height 122
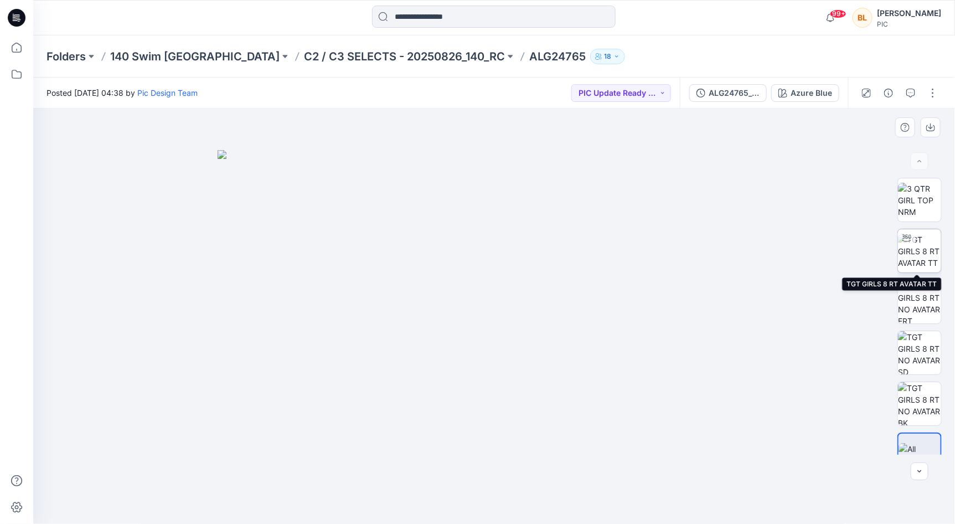
click at [928, 241] on img at bounding box center [919, 251] width 43 height 35
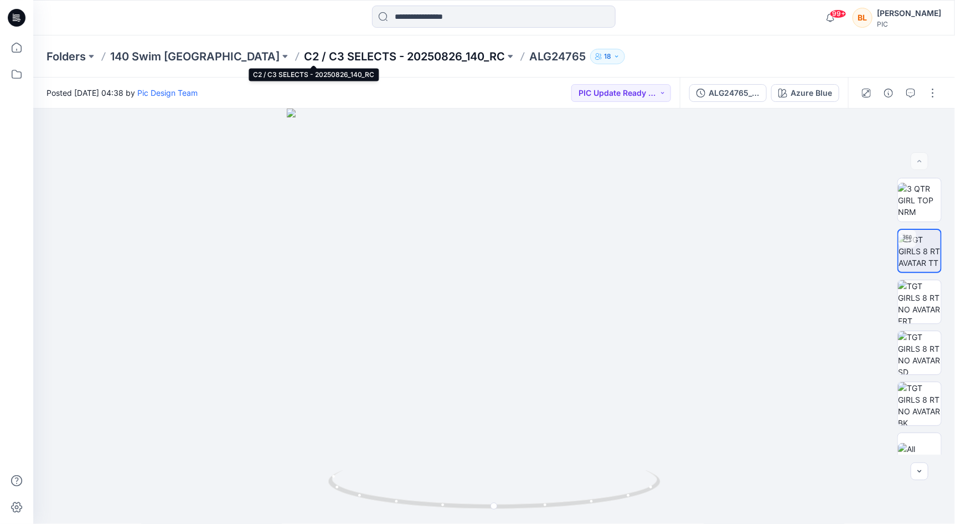
click at [357, 59] on p "C2 / C3 SELECTS - 20250826_140_RC" at bounding box center [404, 57] width 201 height 16
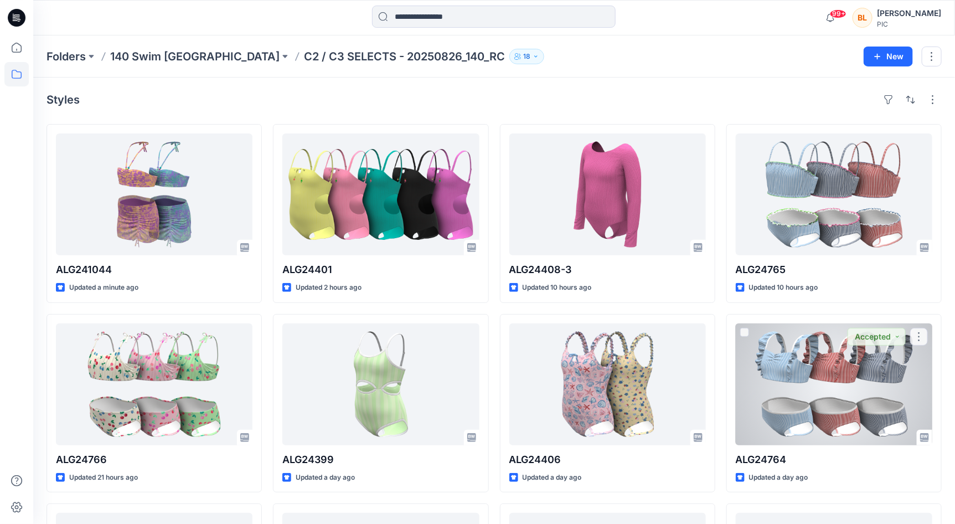
click at [830, 338] on div at bounding box center [834, 384] width 197 height 122
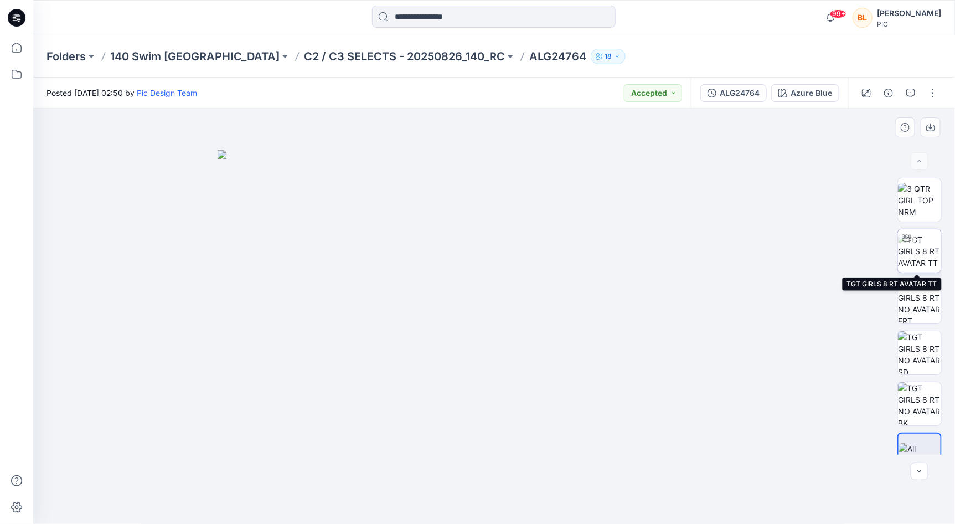
click at [925, 259] on img at bounding box center [919, 251] width 43 height 35
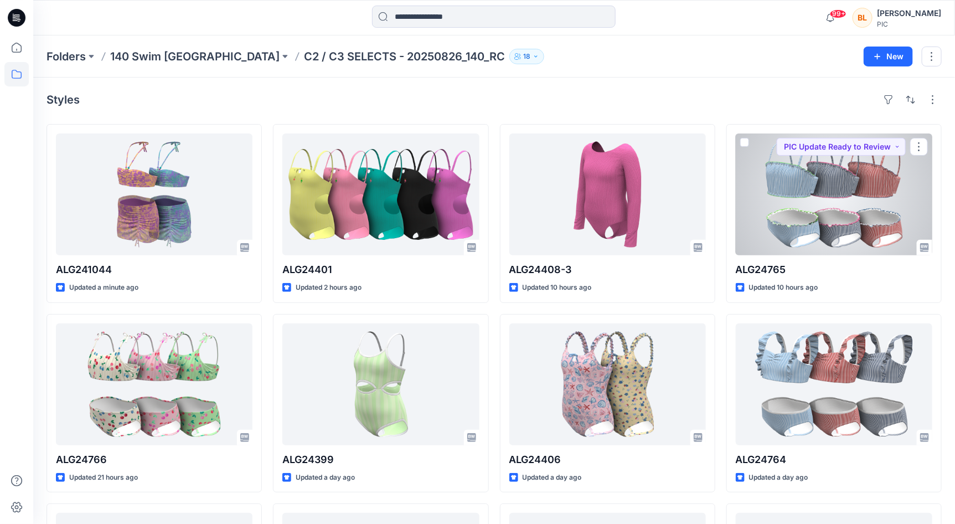
click at [805, 208] on div at bounding box center [834, 194] width 197 height 122
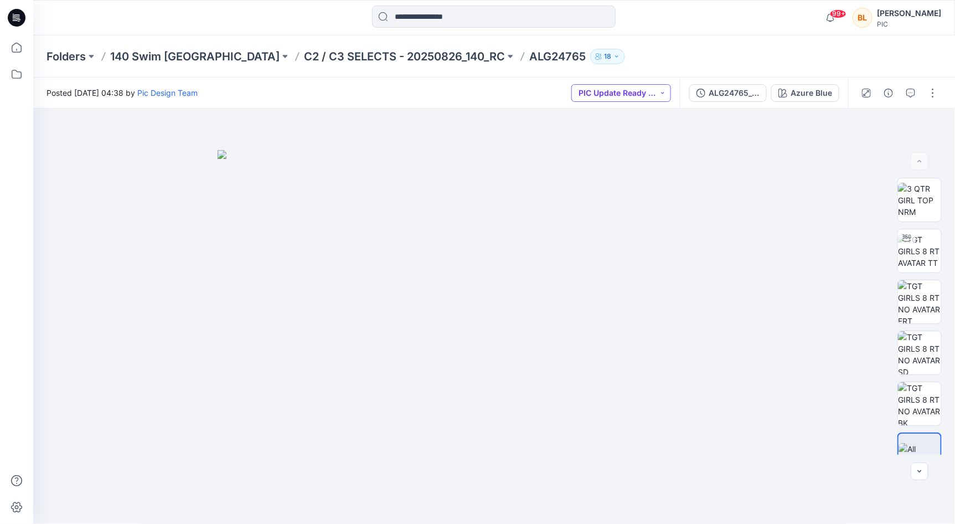
click at [611, 94] on button "PIC Update Ready to Review" at bounding box center [621, 93] width 100 height 18
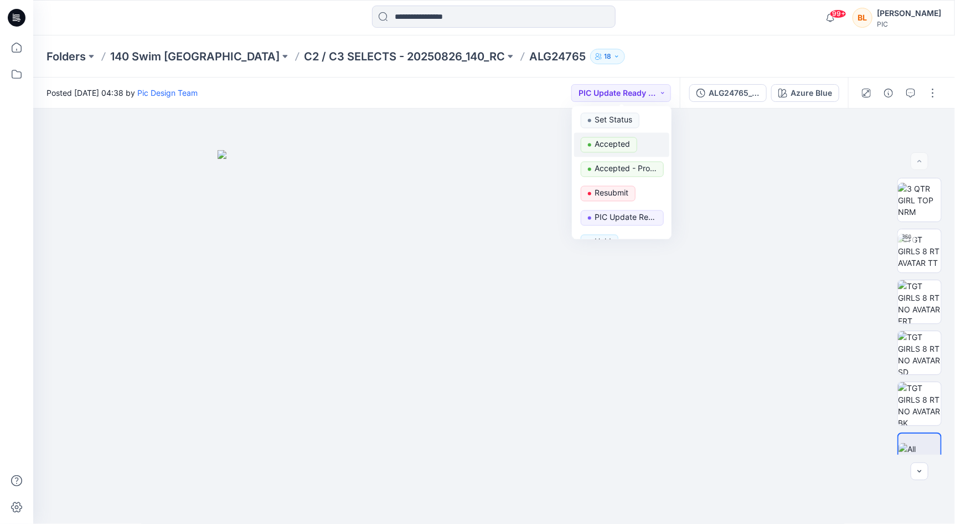
click at [613, 140] on p "Accepted" at bounding box center [612, 144] width 35 height 14
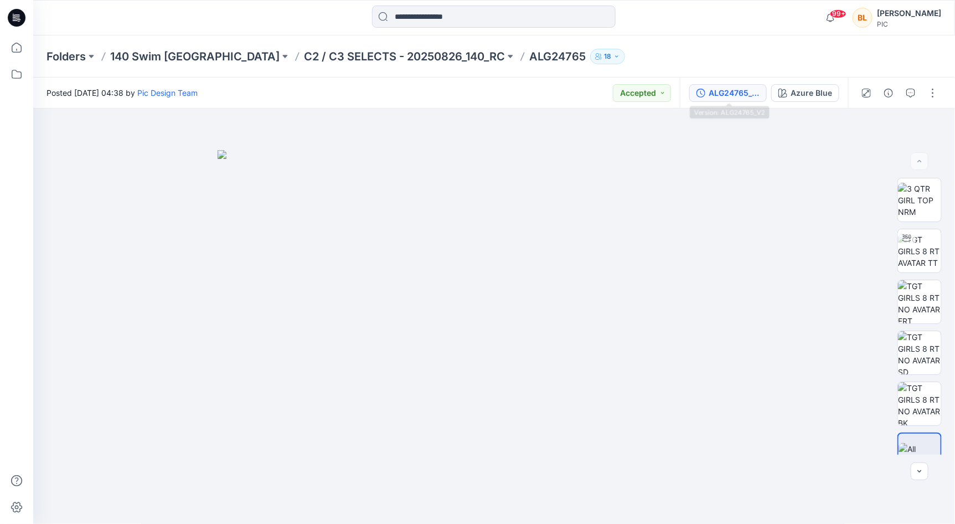
click at [725, 89] on div "ALG24765_V2" at bounding box center [734, 93] width 51 height 12
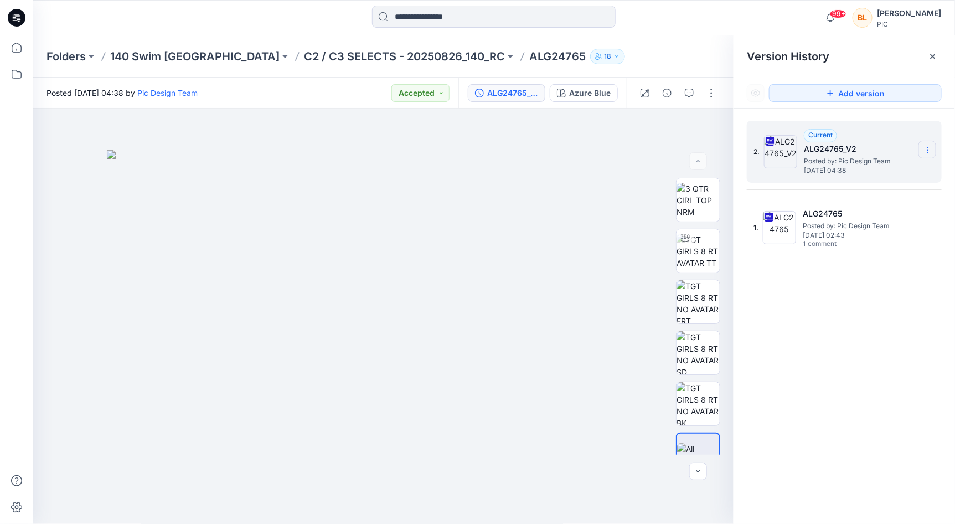
click at [923, 150] on section at bounding box center [928, 150] width 18 height 18
click at [883, 167] on span "Download Source BW File" at bounding box center [872, 171] width 92 height 13
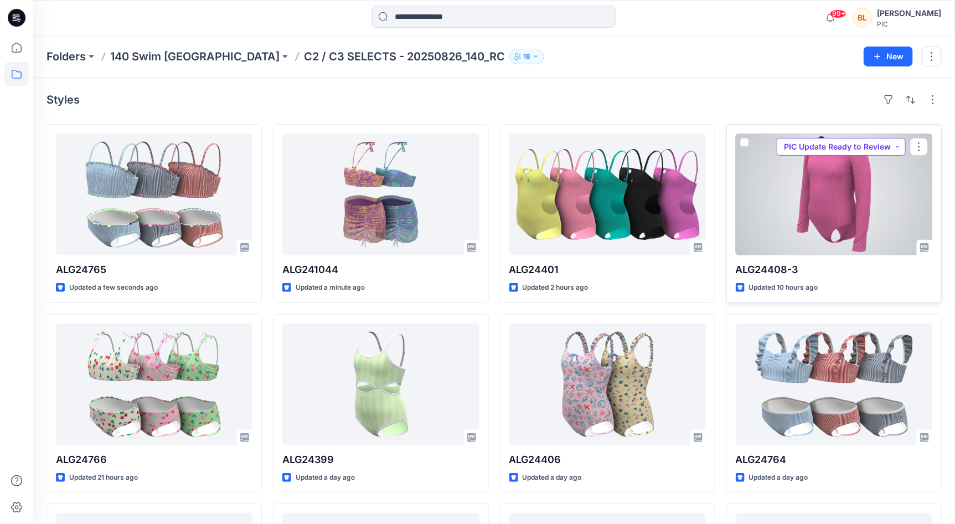
click at [899, 150] on button "PIC Update Ready to Review" at bounding box center [841, 147] width 129 height 18
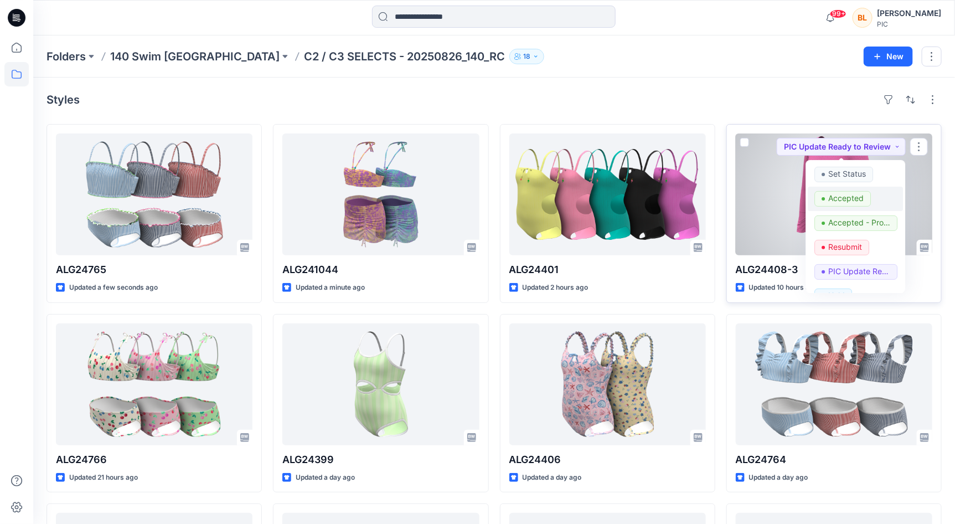
click at [847, 197] on p "Accepted" at bounding box center [846, 198] width 35 height 14
